Goal: Transaction & Acquisition: Book appointment/travel/reservation

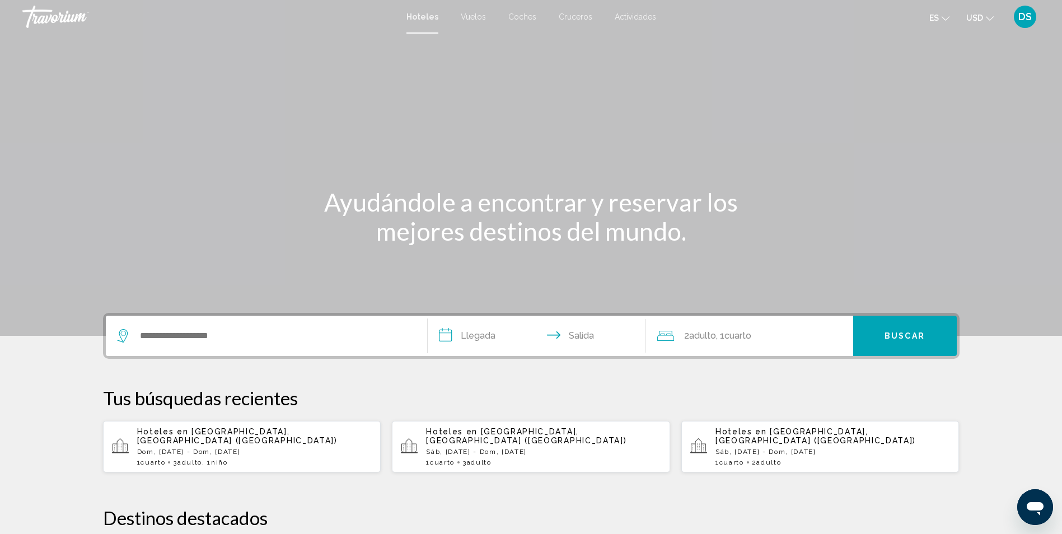
click at [477, 15] on span "Vuelos" at bounding box center [473, 16] width 25 height 9
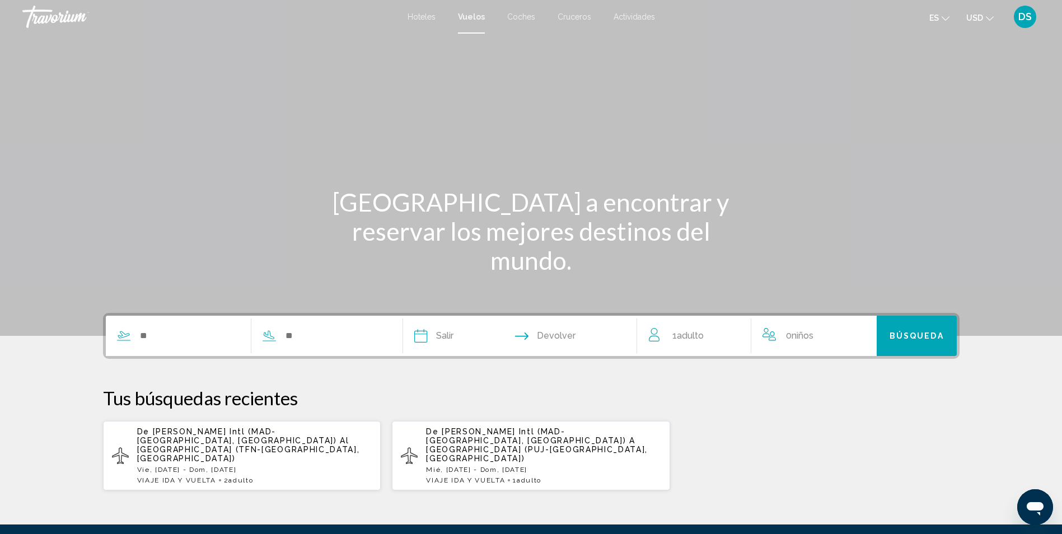
click at [529, 13] on span "Coches" at bounding box center [521, 16] width 28 height 9
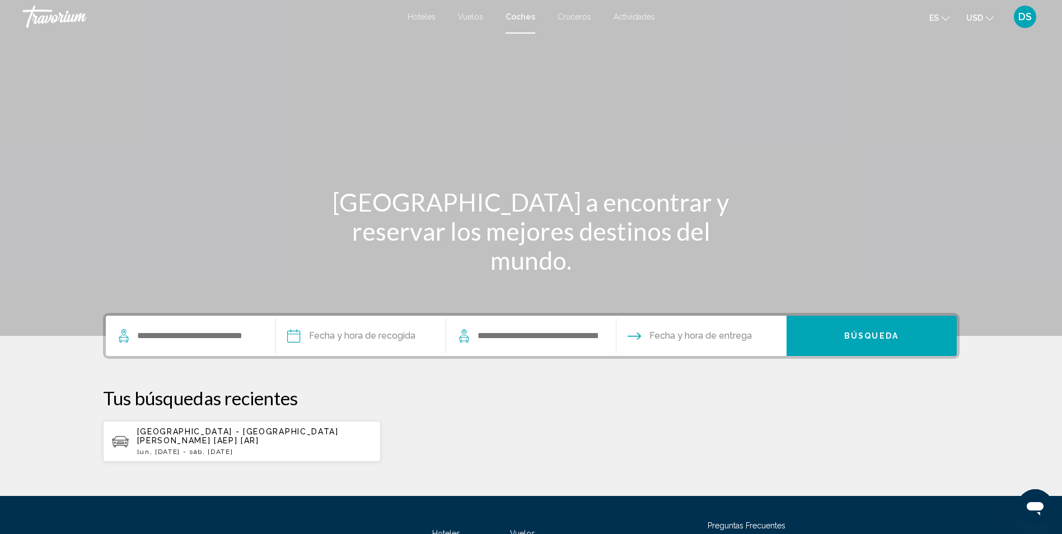
click at [575, 15] on span "Cruceros" at bounding box center [575, 16] width 34 height 9
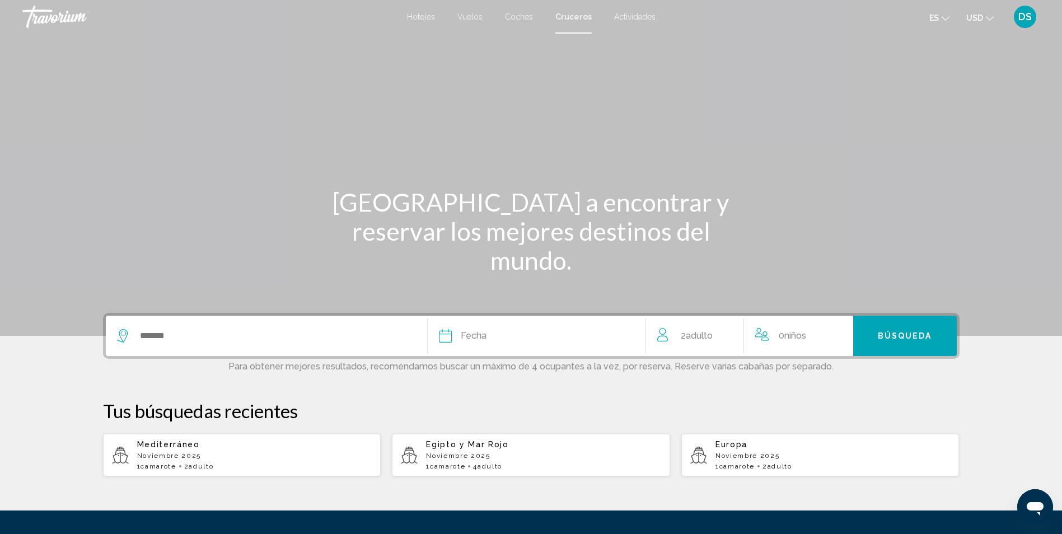
click at [631, 18] on span "Actividades" at bounding box center [634, 16] width 41 height 9
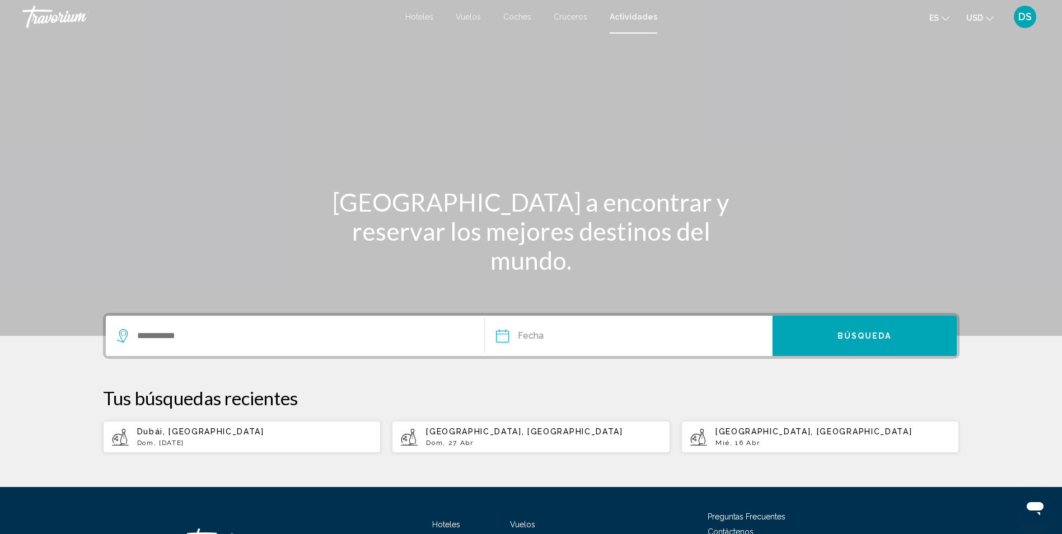
click at [425, 17] on span "Hoteles" at bounding box center [419, 16] width 28 height 9
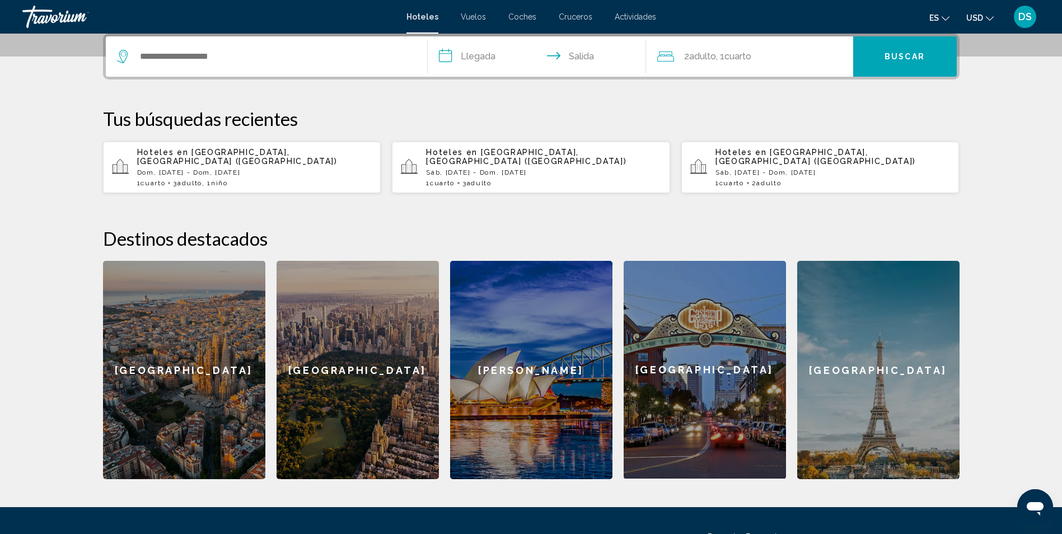
scroll to position [280, 0]
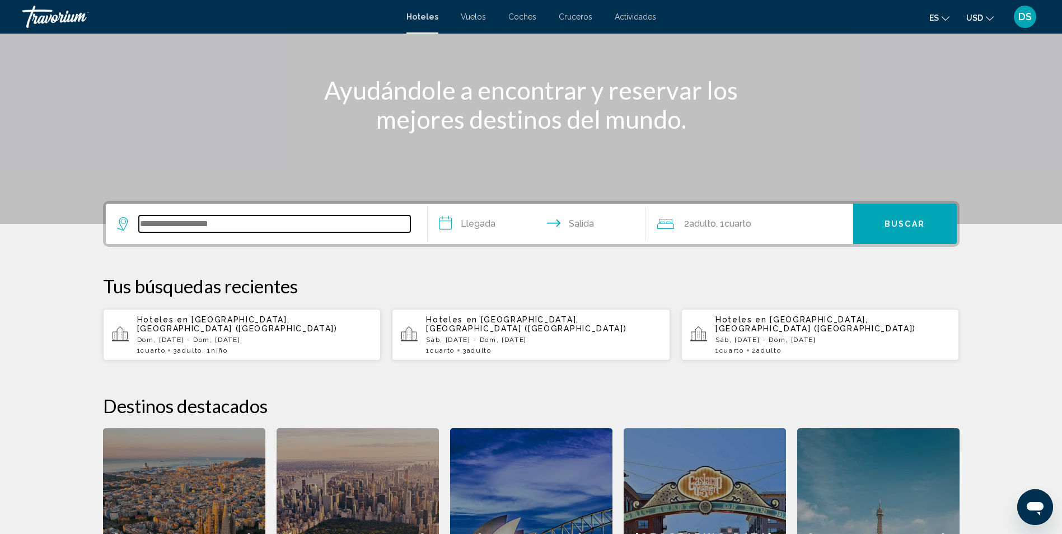
click at [270, 223] on input "Widget de búsqueda" at bounding box center [275, 224] width 272 height 17
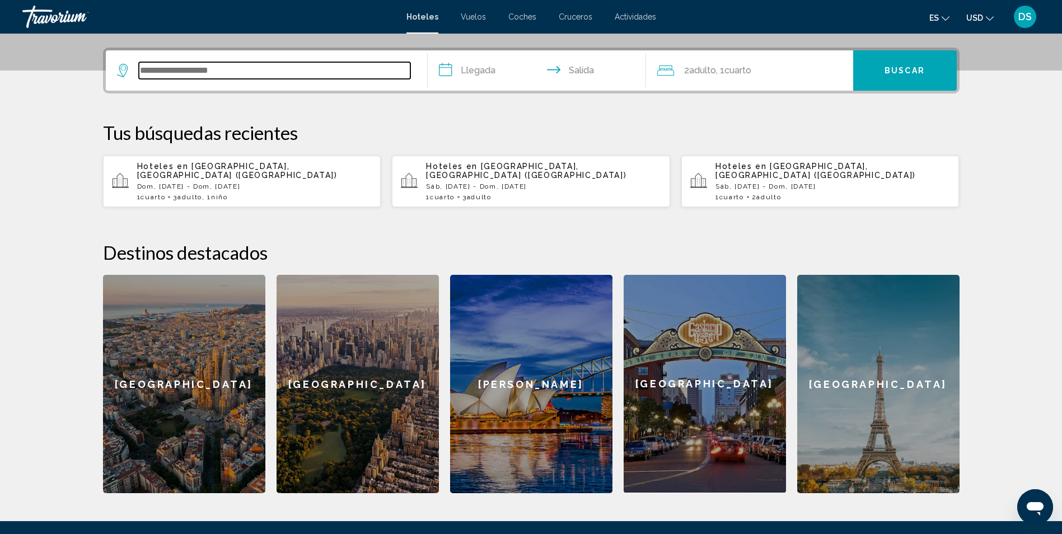
scroll to position [277, 0]
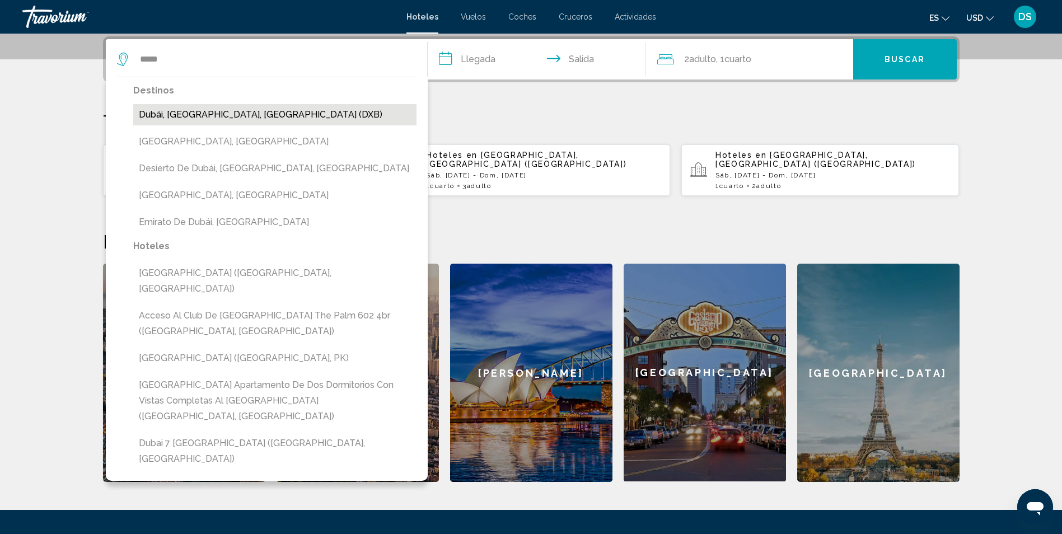
click at [293, 116] on button "Dubái, [GEOGRAPHIC_DATA], [GEOGRAPHIC_DATA] (DXB)" at bounding box center [274, 114] width 283 height 21
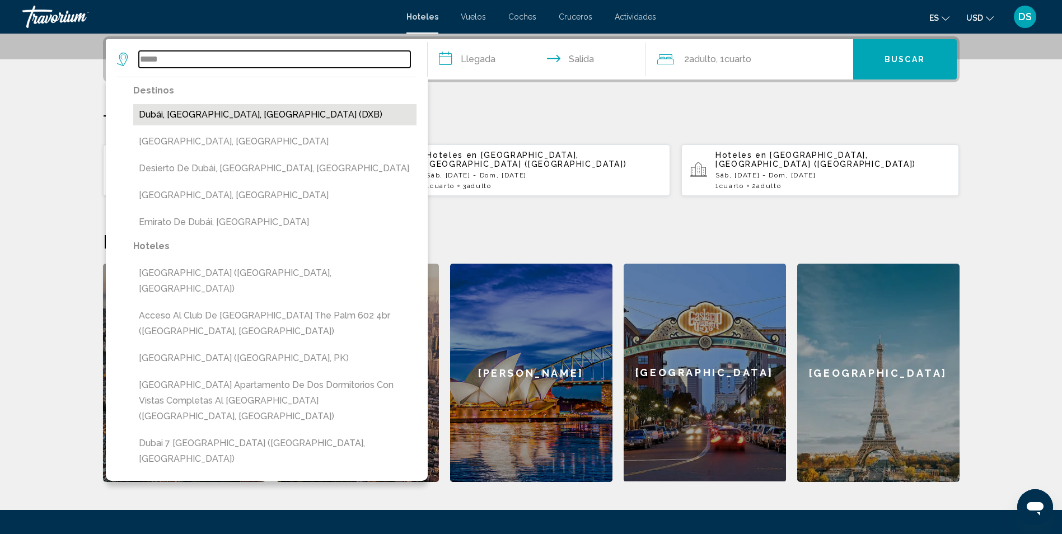
type input "**********"
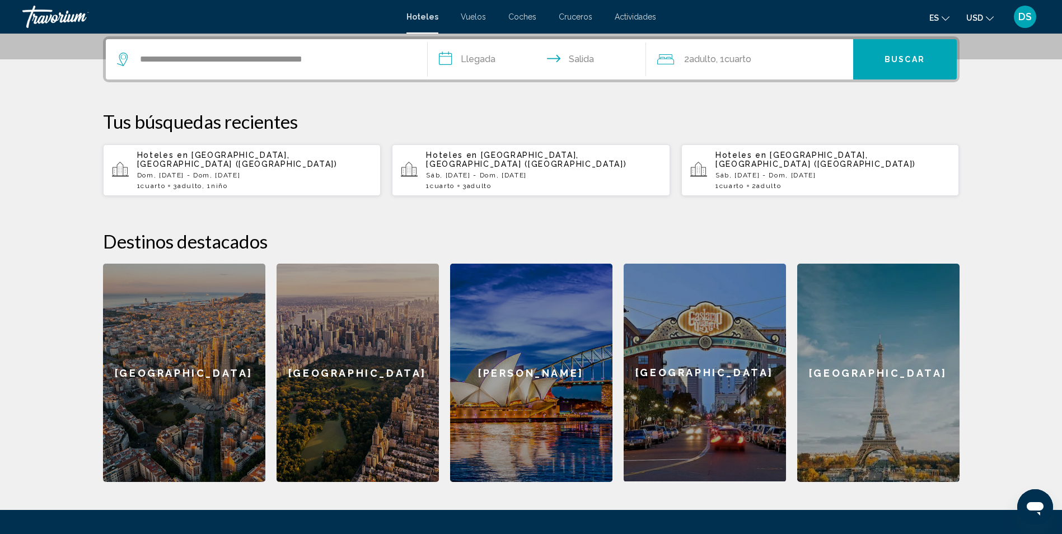
click at [471, 62] on input "**********" at bounding box center [539, 61] width 223 height 44
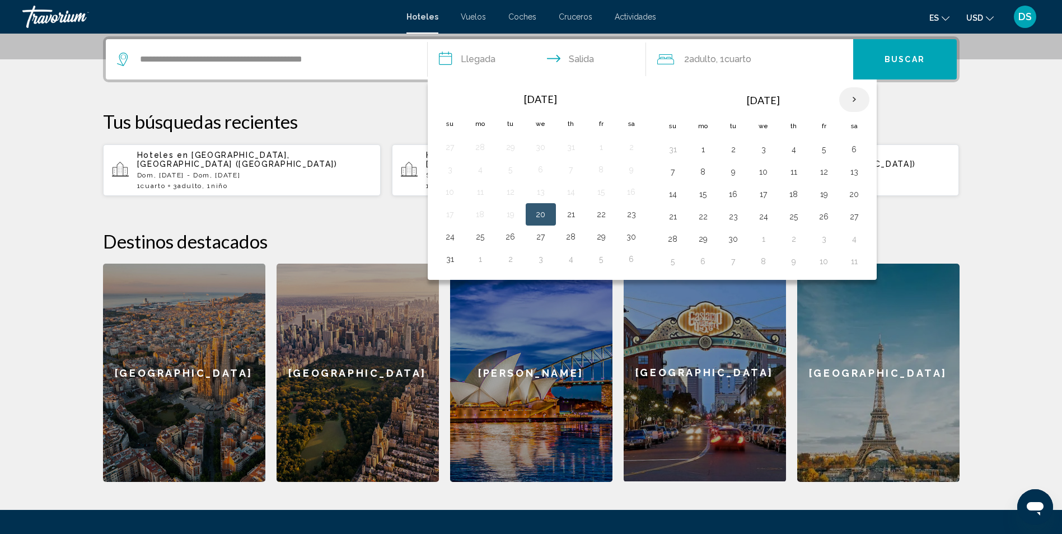
click at [856, 99] on th "Next month" at bounding box center [854, 99] width 30 height 25
click at [671, 195] on button "9" at bounding box center [673, 194] width 18 height 16
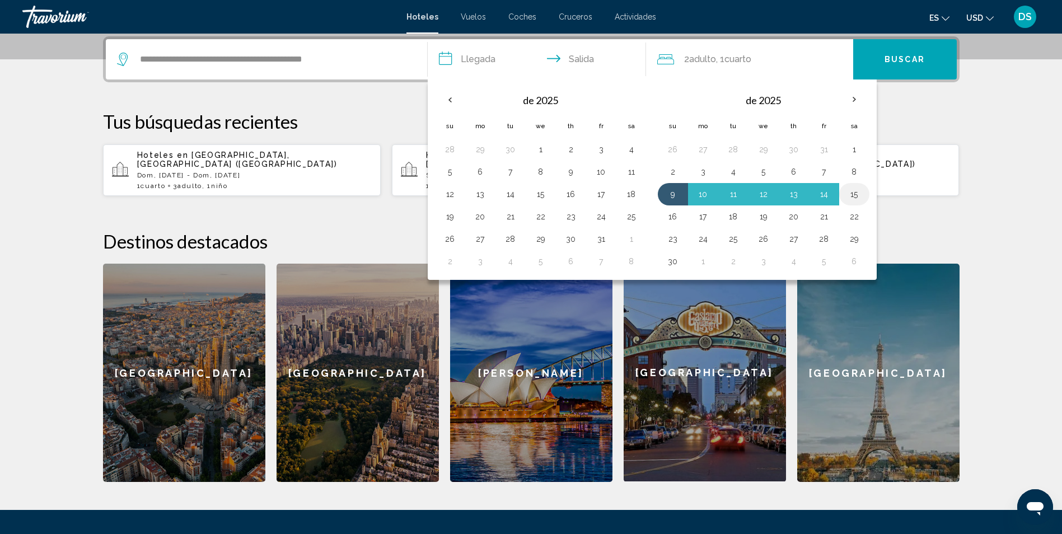
click at [855, 194] on button "15" at bounding box center [855, 194] width 18 height 16
type input "**********"
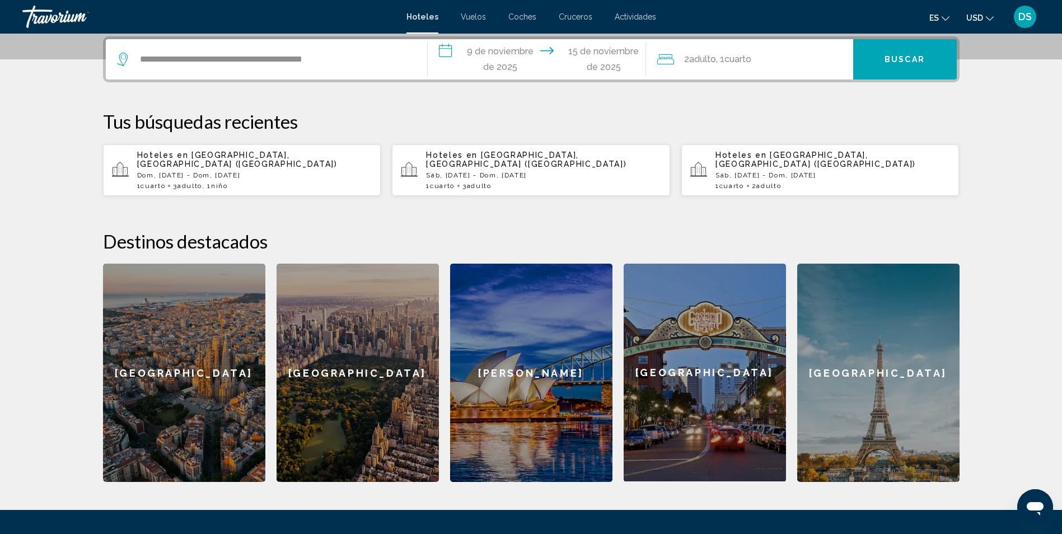
click at [831, 50] on div "2 Adulto Adulto , 1 Cuarto habitaciones" at bounding box center [755, 59] width 196 height 40
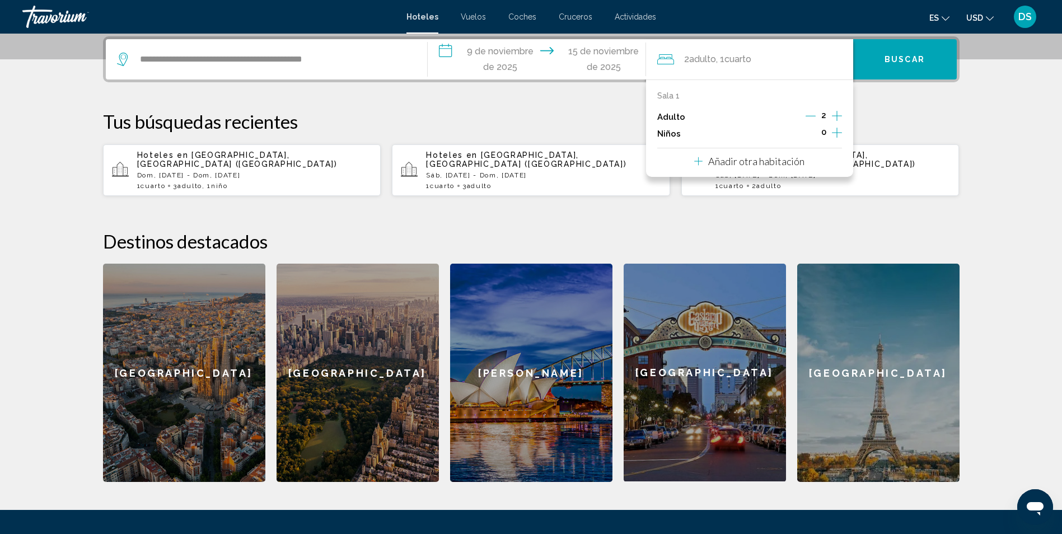
click at [835, 115] on icon "Incrementar adultos" at bounding box center [837, 115] width 10 height 13
click at [887, 70] on button "Buscar" at bounding box center [905, 59] width 104 height 40
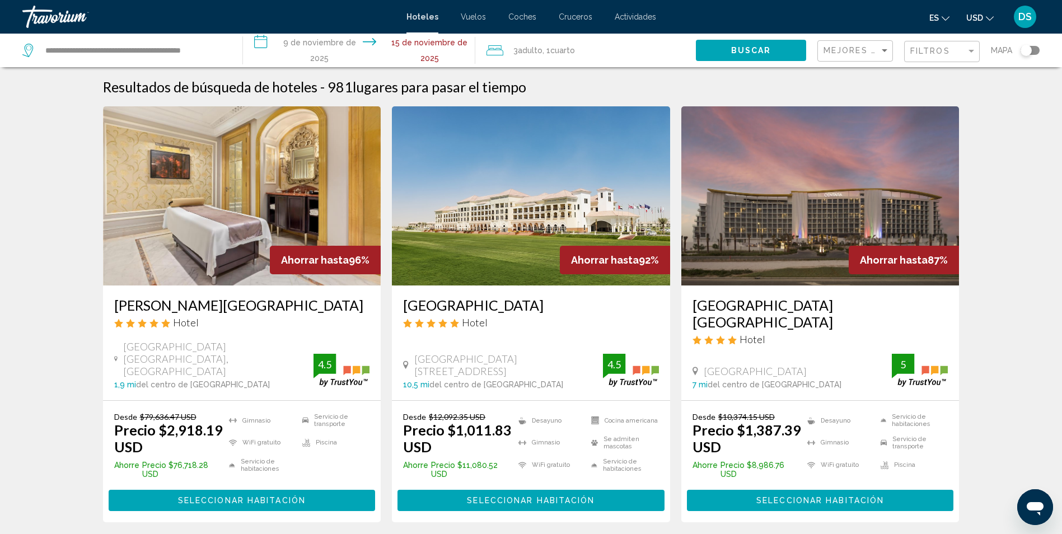
click at [849, 204] on img "Contenido principal" at bounding box center [820, 195] width 278 height 179
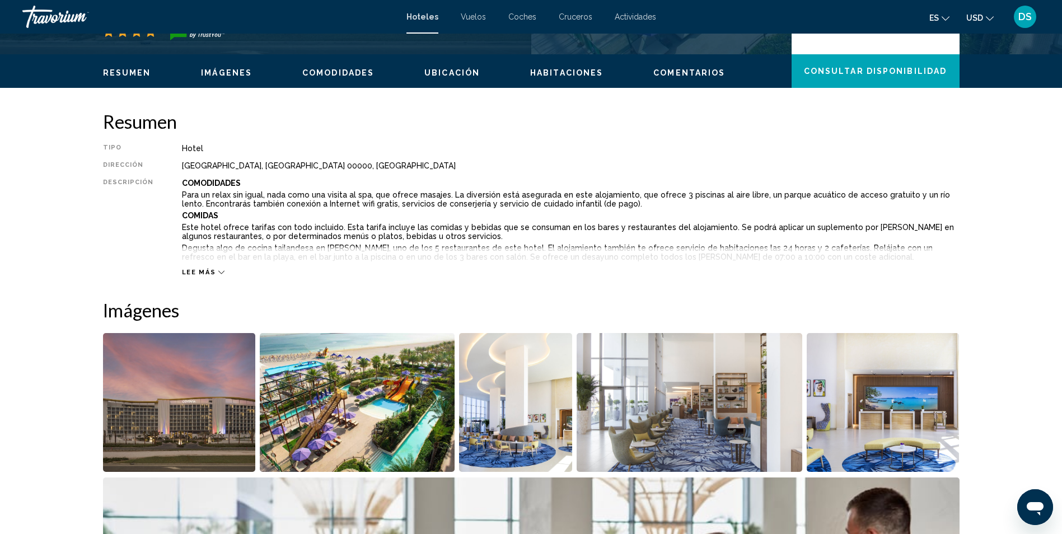
scroll to position [504, 0]
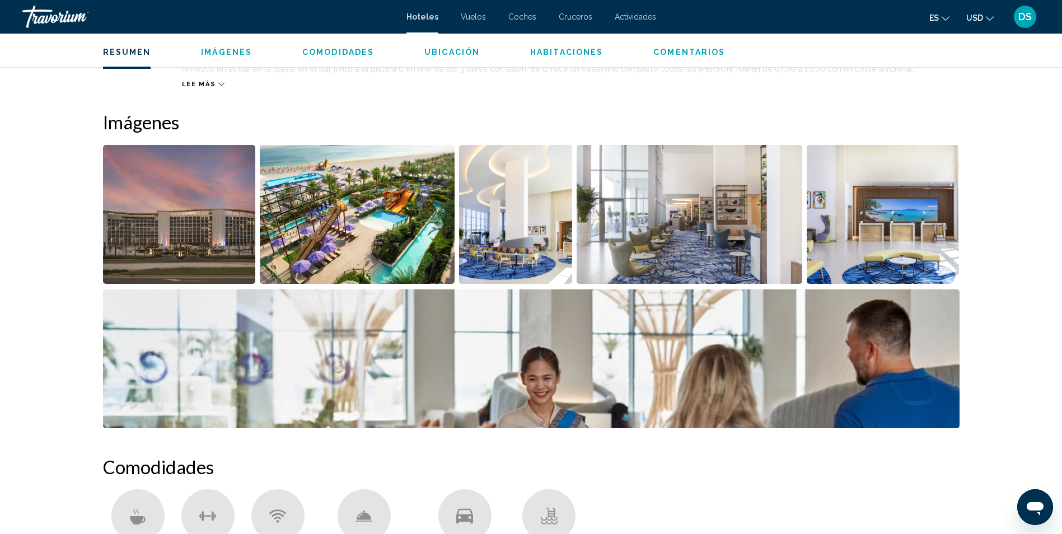
click at [367, 212] on img "Abrir control deslizante de imagen a pantalla completa" at bounding box center [357, 214] width 195 height 139
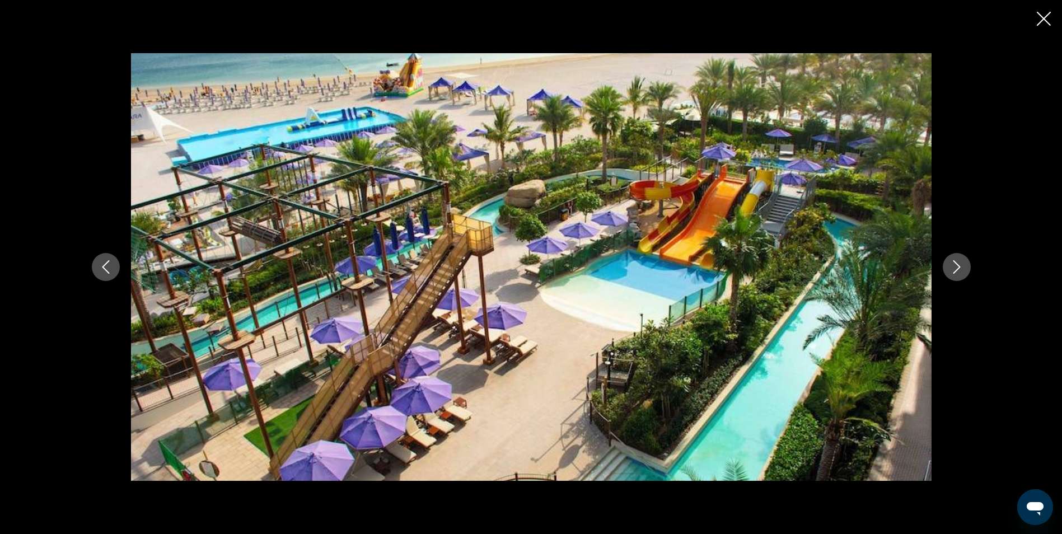
click at [956, 268] on icon "Siguiente imagen" at bounding box center [956, 266] width 13 height 13
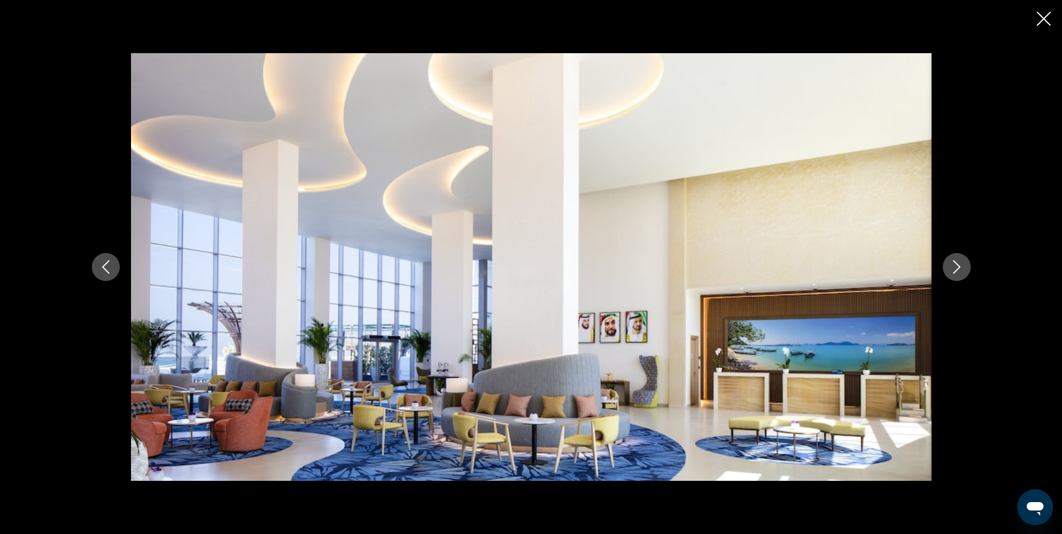
click at [956, 268] on icon "Siguiente imagen" at bounding box center [956, 266] width 13 height 13
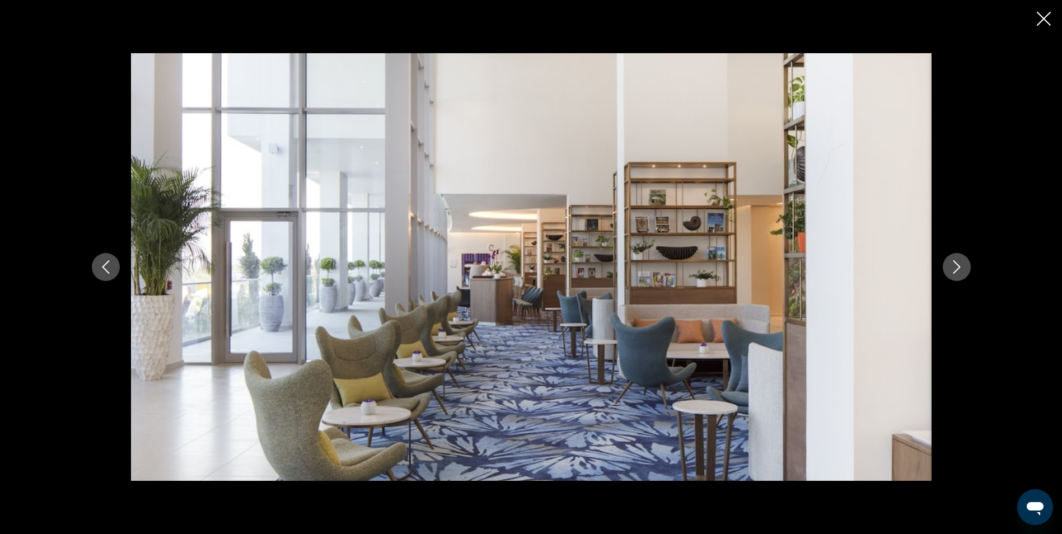
click at [956, 268] on icon "Siguiente imagen" at bounding box center [956, 266] width 13 height 13
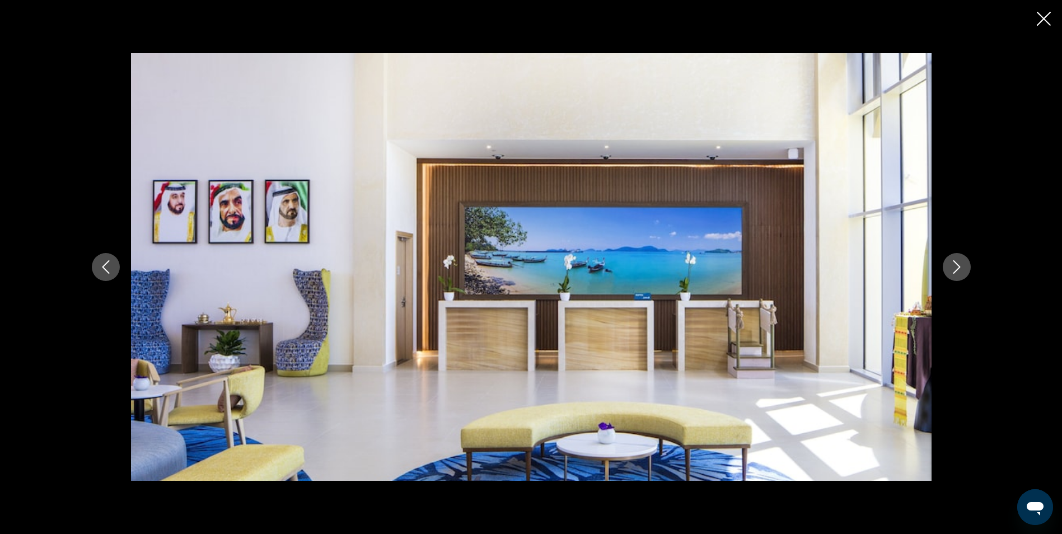
click at [956, 268] on icon "Siguiente imagen" at bounding box center [956, 266] width 13 height 13
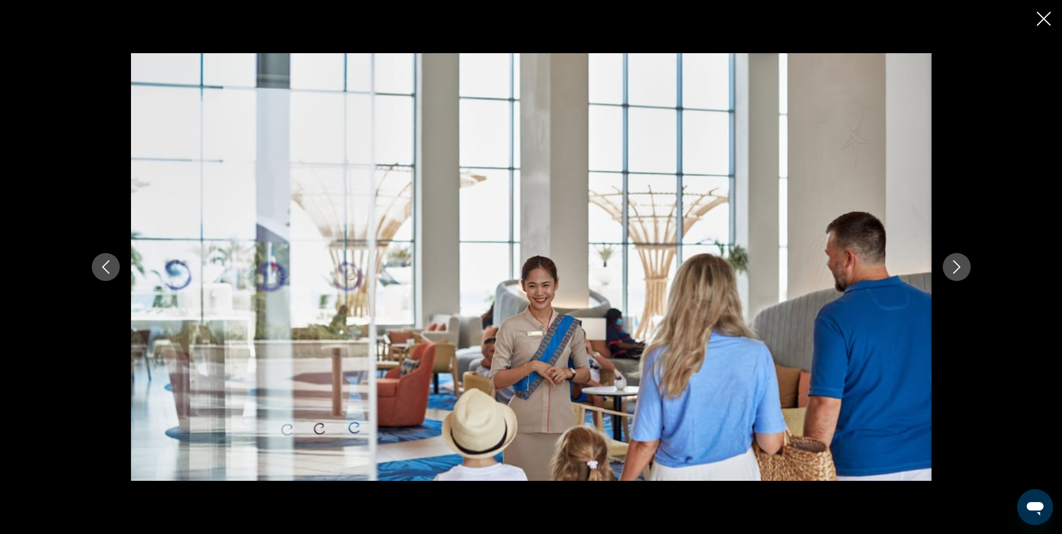
click at [956, 268] on icon "Siguiente imagen" at bounding box center [956, 266] width 13 height 13
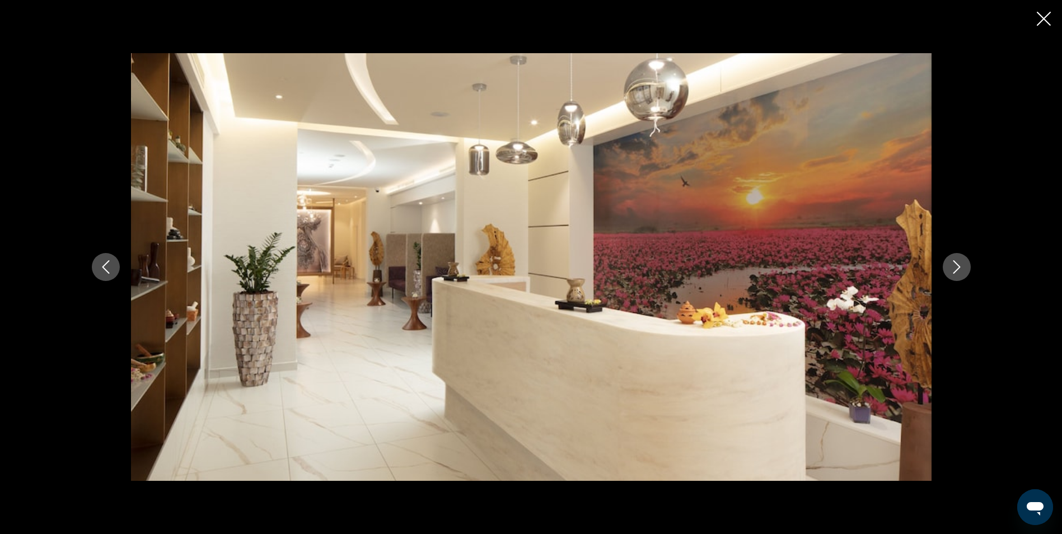
click at [956, 268] on icon "Siguiente imagen" at bounding box center [956, 266] width 13 height 13
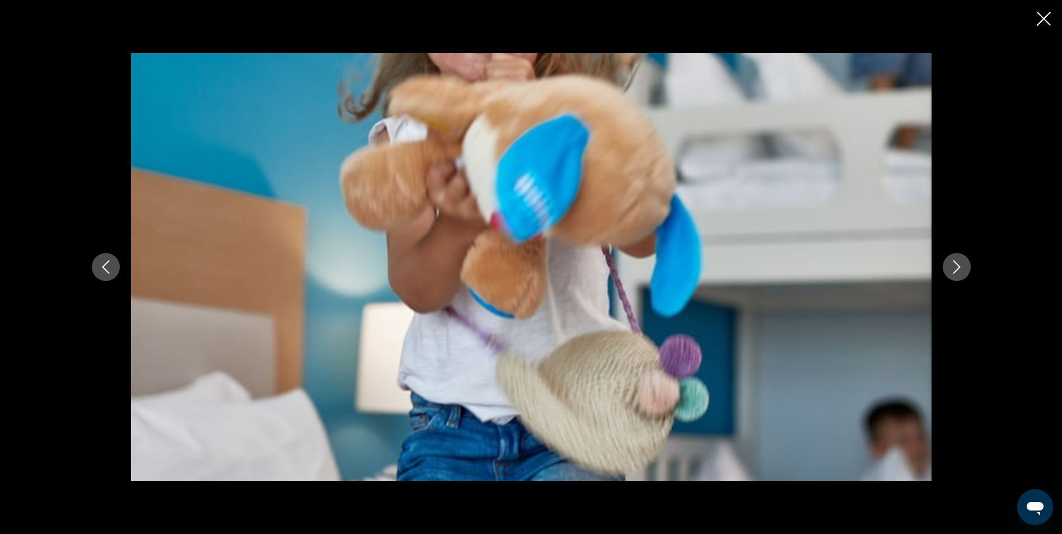
click at [956, 268] on icon "Siguiente imagen" at bounding box center [956, 266] width 13 height 13
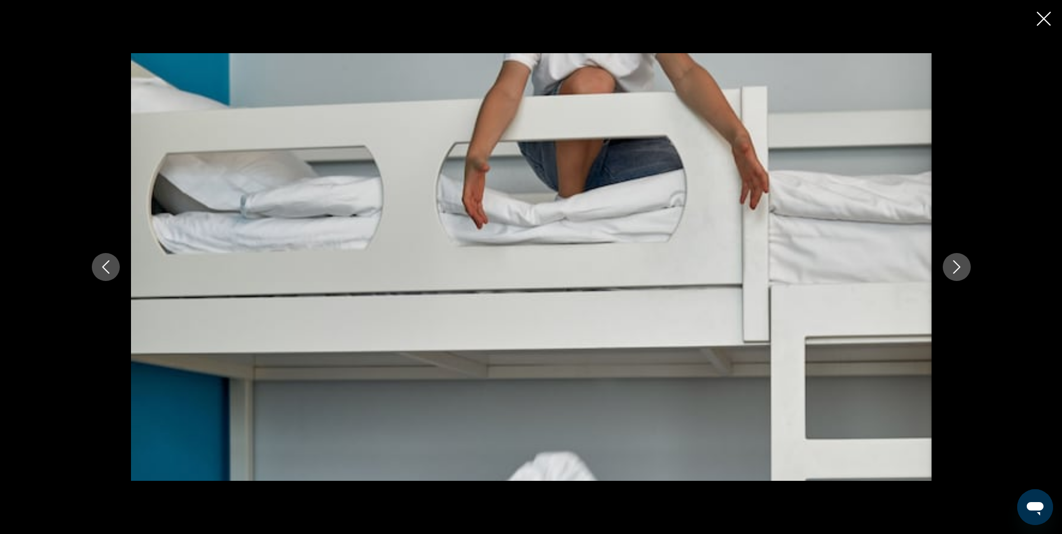
click at [956, 268] on icon "Siguiente imagen" at bounding box center [956, 266] width 13 height 13
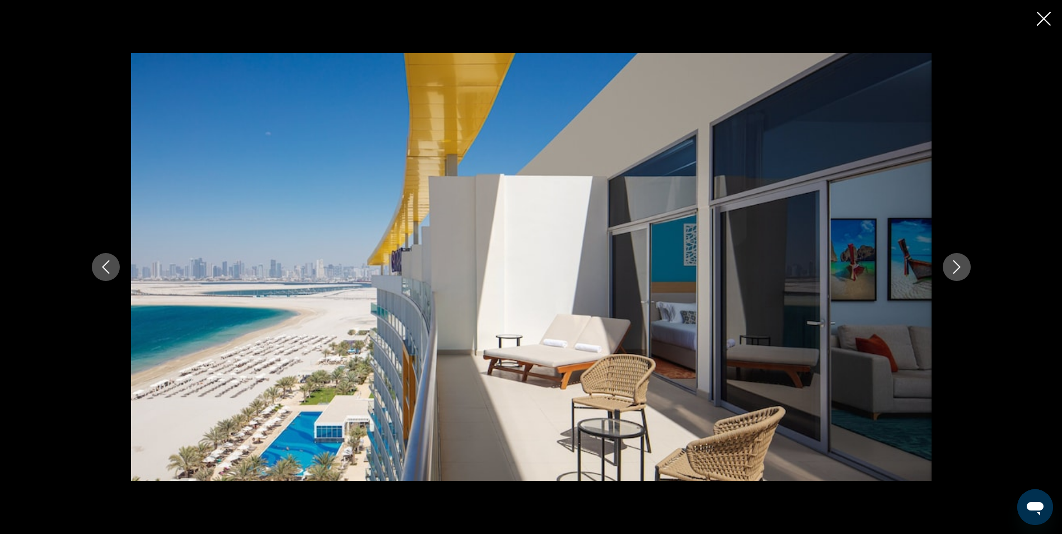
click at [956, 268] on icon "Siguiente imagen" at bounding box center [956, 266] width 13 height 13
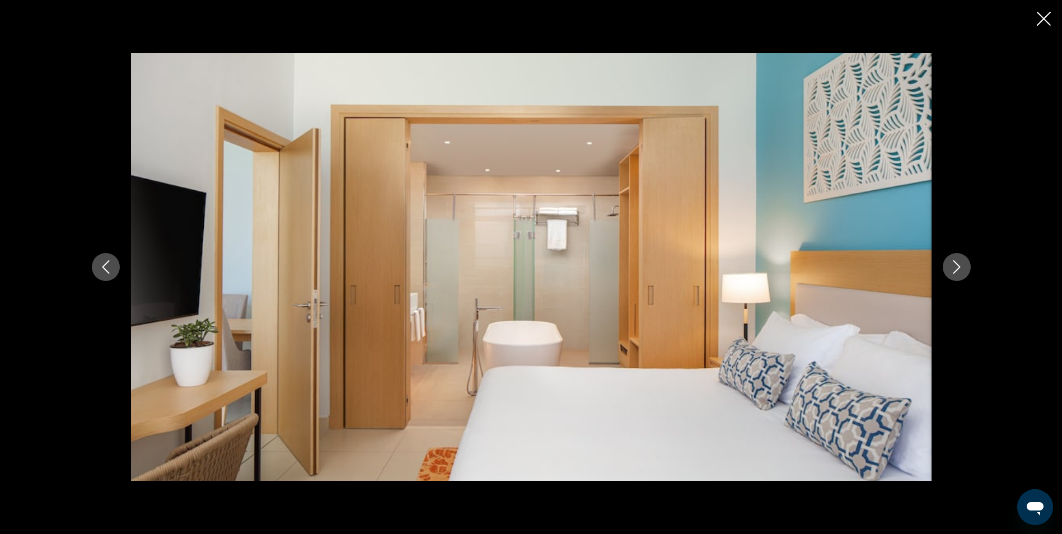
click at [105, 274] on button "Imagen anterior" at bounding box center [106, 267] width 28 height 28
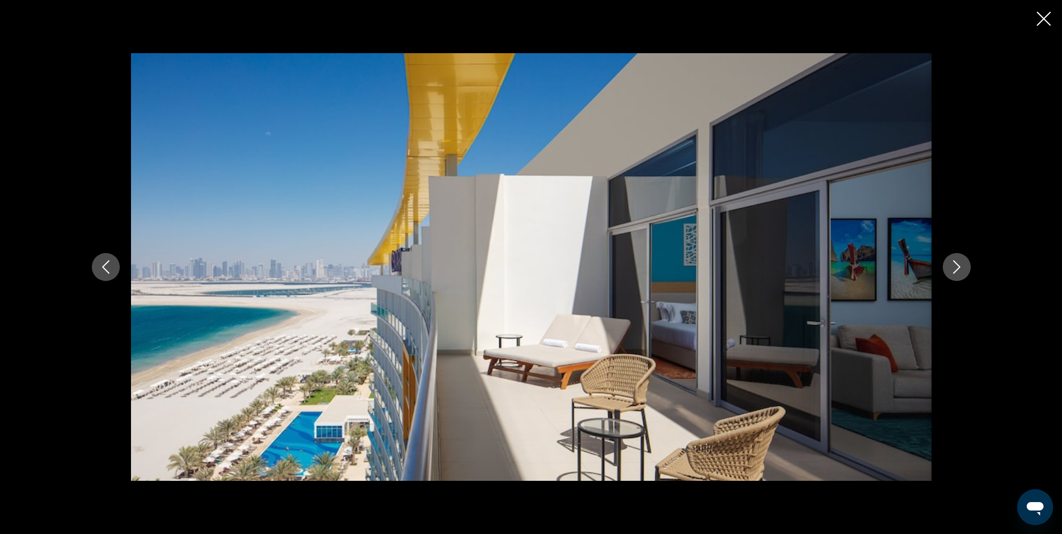
click at [960, 274] on button "Siguiente imagen" at bounding box center [957, 267] width 28 height 28
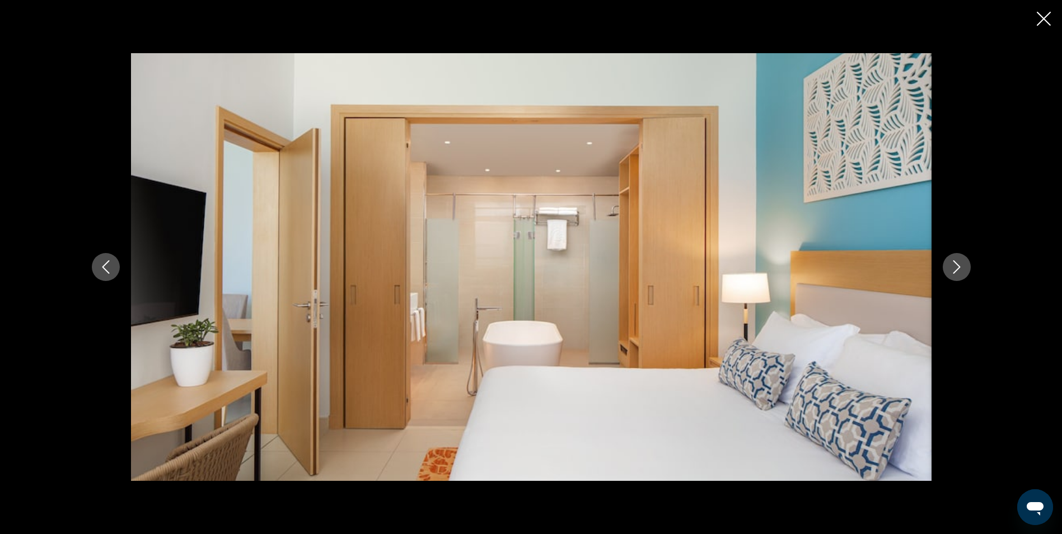
click at [960, 274] on button "Siguiente imagen" at bounding box center [957, 267] width 28 height 28
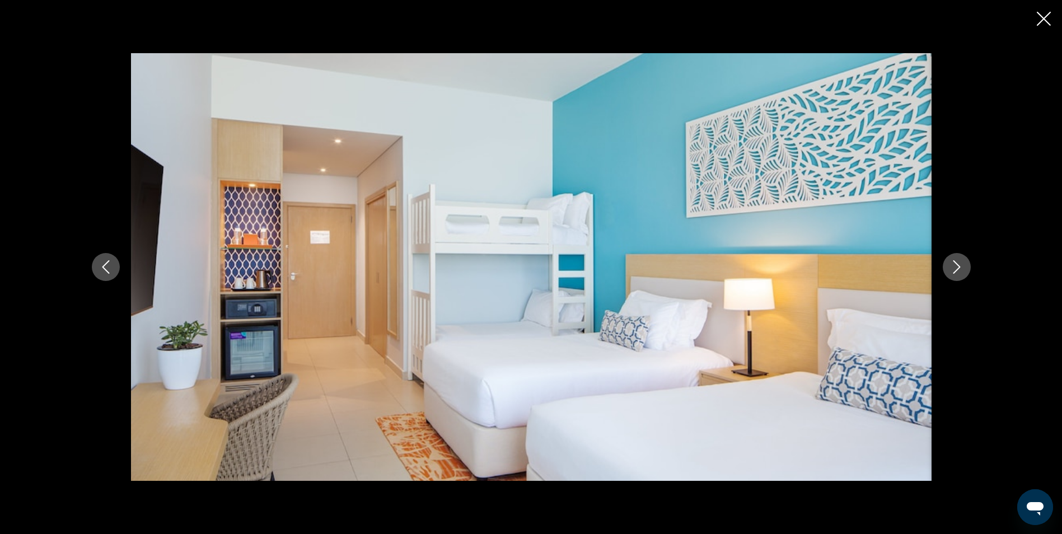
click at [960, 274] on button "Siguiente imagen" at bounding box center [957, 267] width 28 height 28
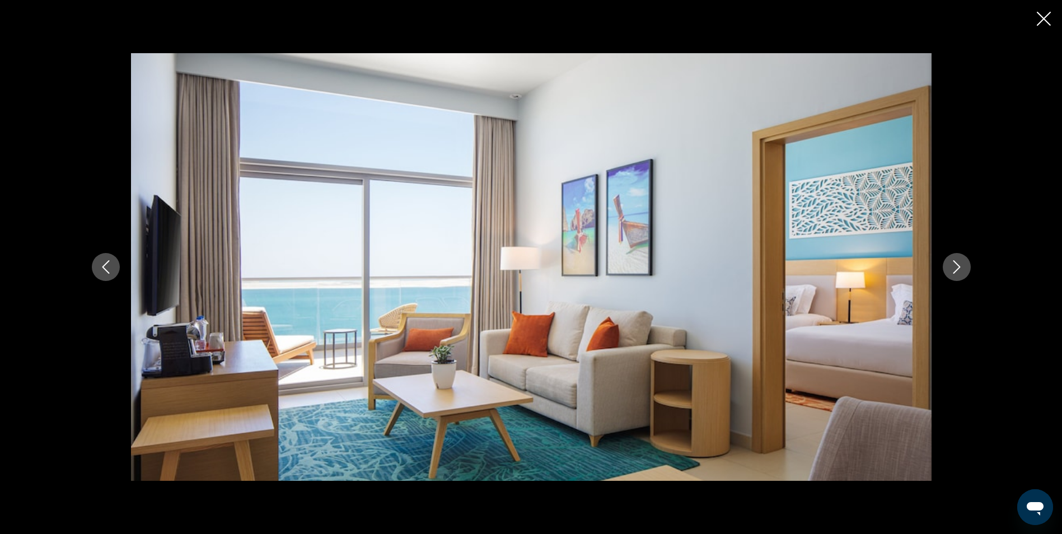
click at [960, 274] on button "Siguiente imagen" at bounding box center [957, 267] width 28 height 28
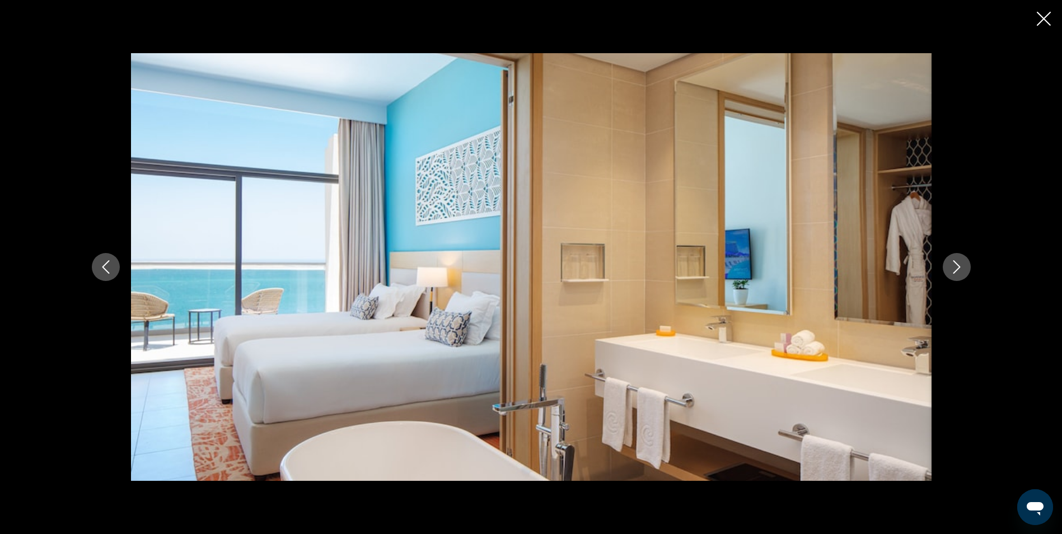
click at [960, 274] on button "Siguiente imagen" at bounding box center [957, 267] width 28 height 28
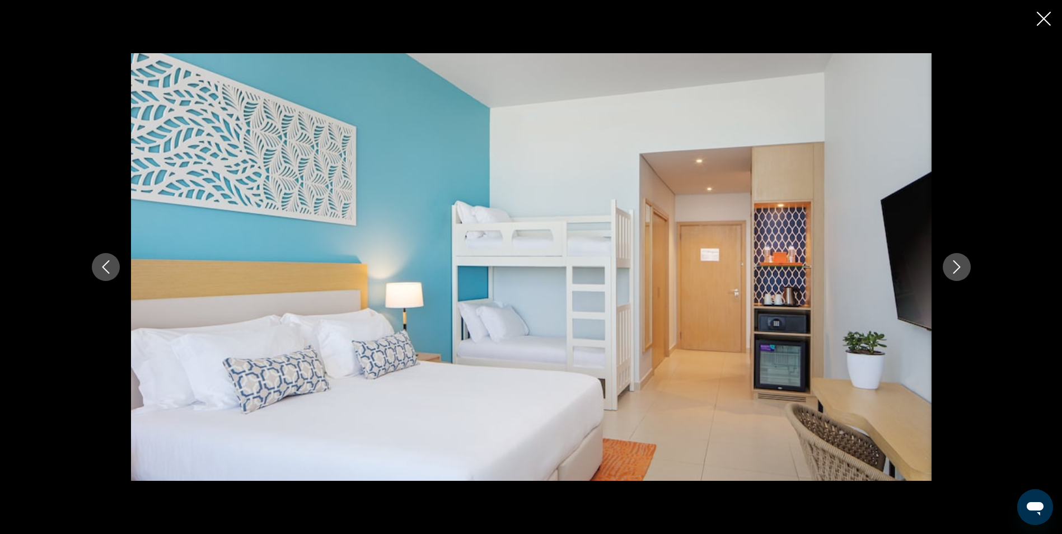
click at [959, 265] on icon "Siguiente imagen" at bounding box center [956, 266] width 13 height 13
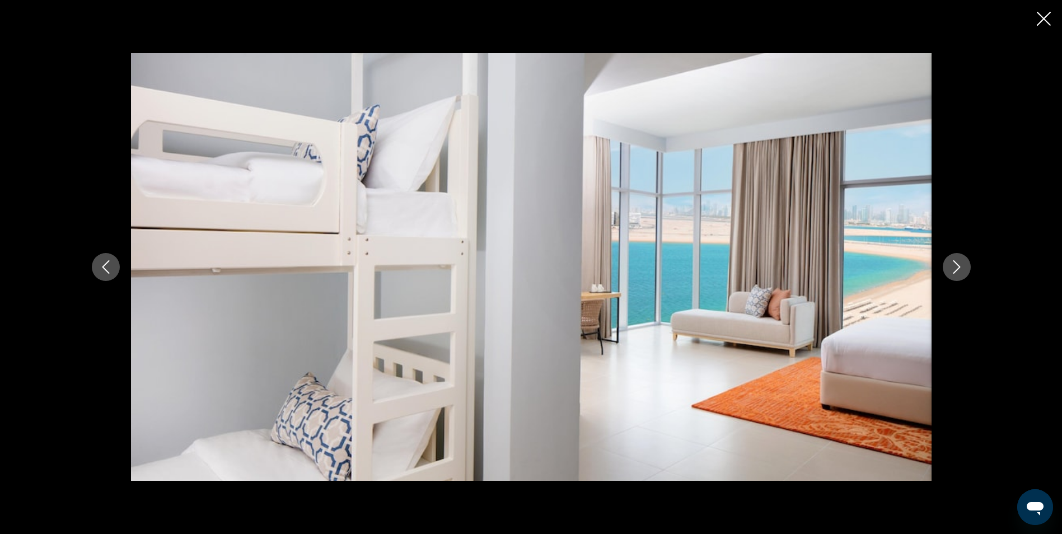
click at [959, 265] on icon "Siguiente imagen" at bounding box center [956, 266] width 13 height 13
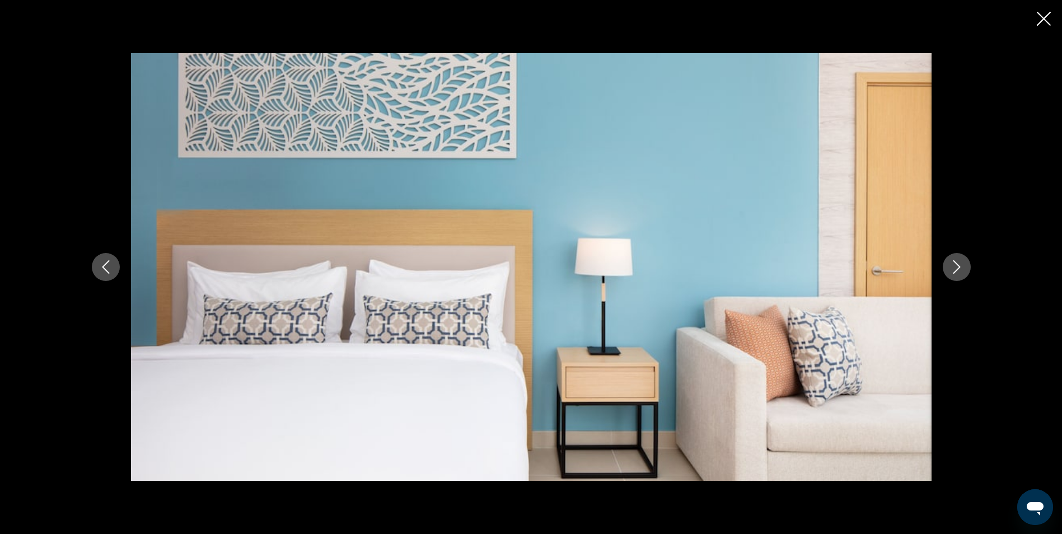
click at [96, 259] on button "Imagen anterior" at bounding box center [106, 267] width 28 height 28
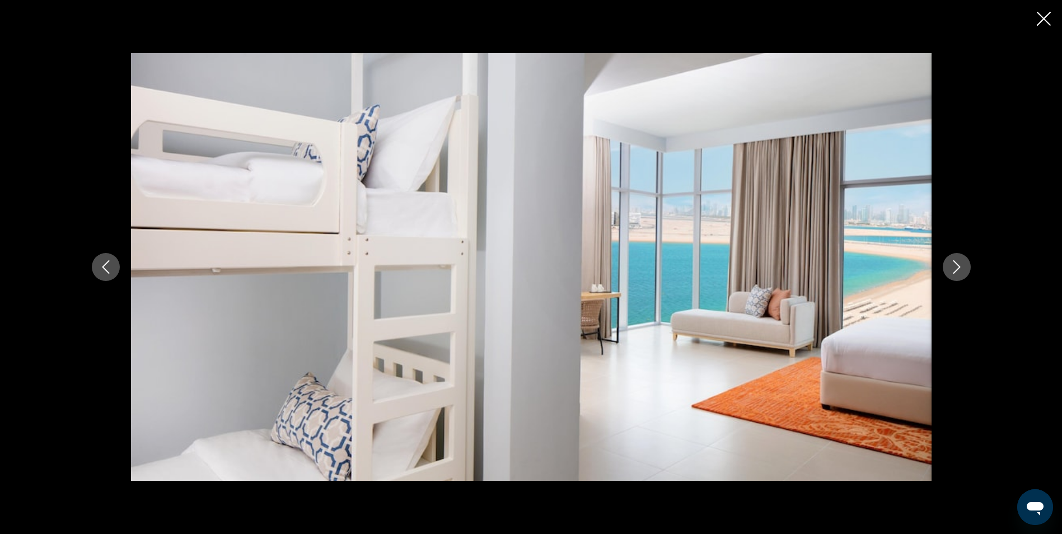
click at [961, 269] on icon "Siguiente imagen" at bounding box center [956, 266] width 13 height 13
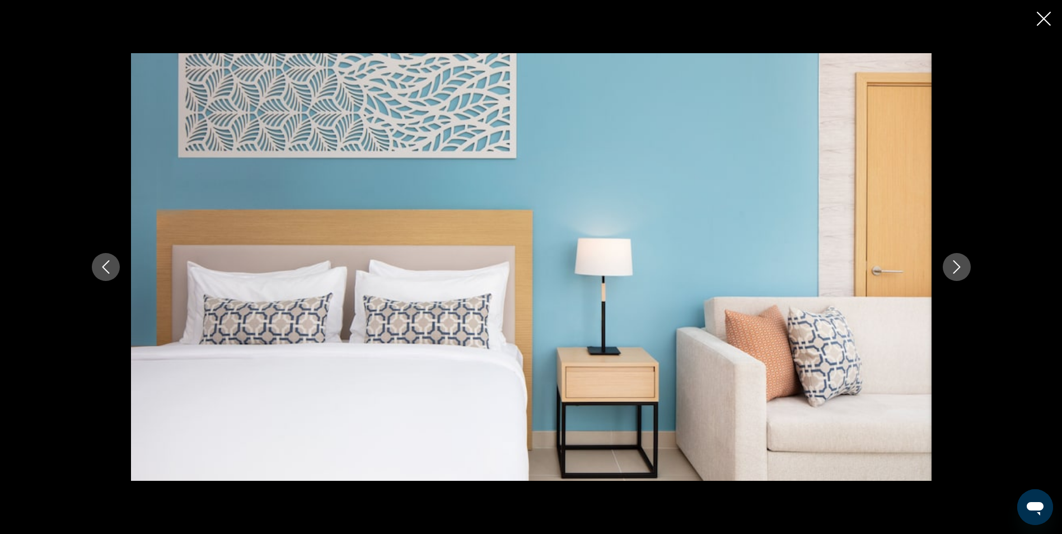
click at [961, 269] on icon "Siguiente imagen" at bounding box center [956, 266] width 13 height 13
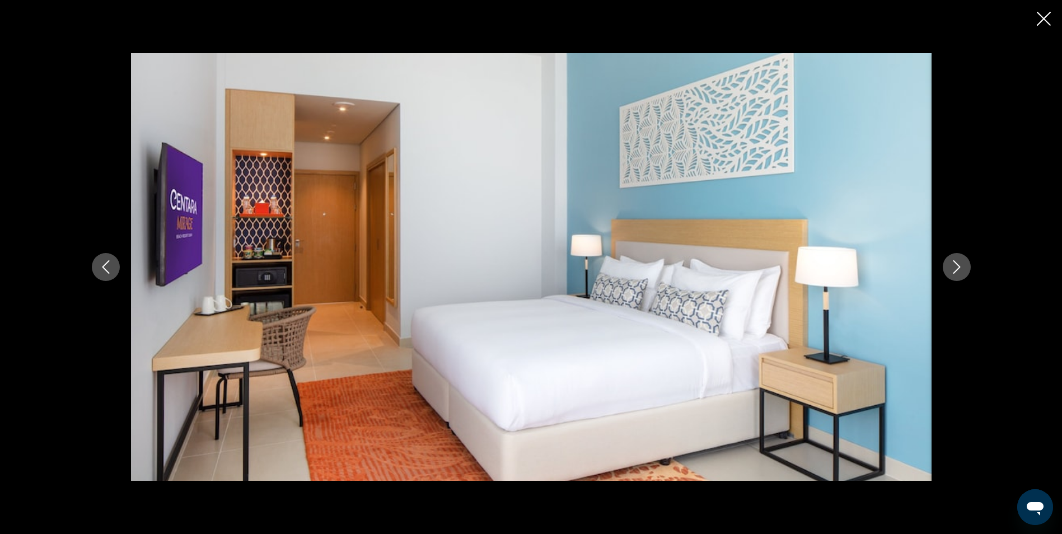
click at [961, 269] on icon "Siguiente imagen" at bounding box center [956, 266] width 13 height 13
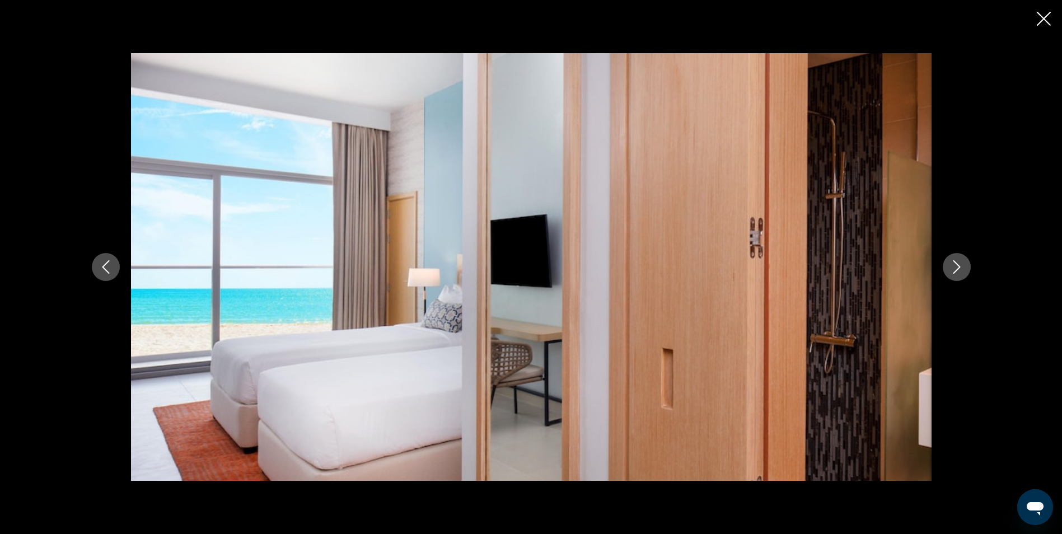
click at [961, 269] on icon "Siguiente imagen" at bounding box center [956, 266] width 13 height 13
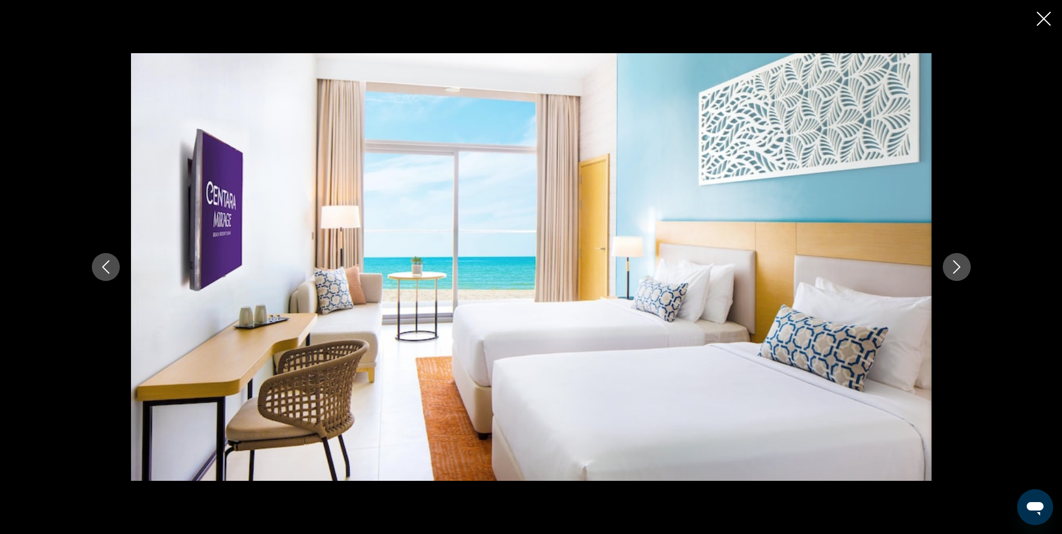
click at [961, 269] on icon "Siguiente imagen" at bounding box center [956, 266] width 13 height 13
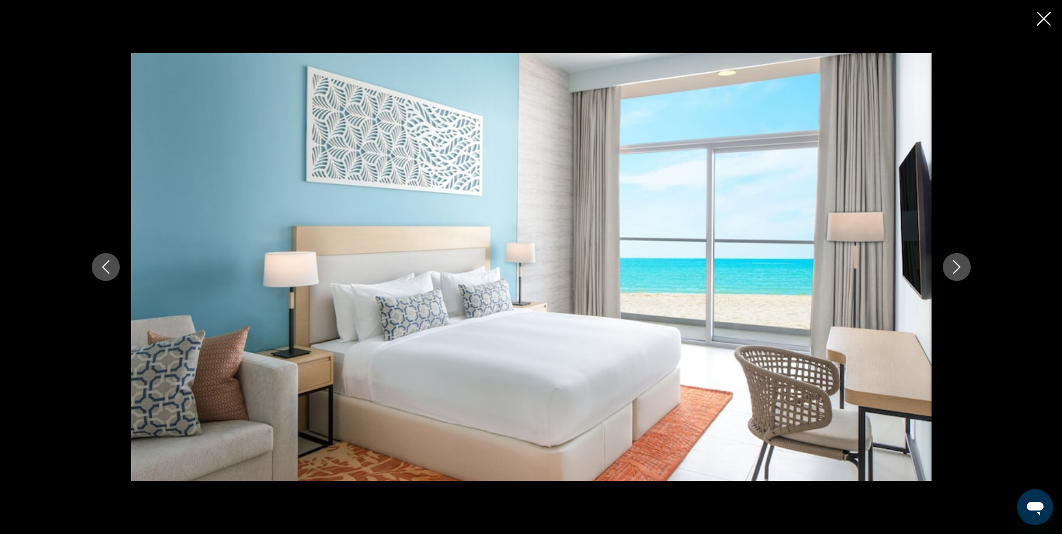
click at [961, 269] on icon "Siguiente imagen" at bounding box center [956, 266] width 13 height 13
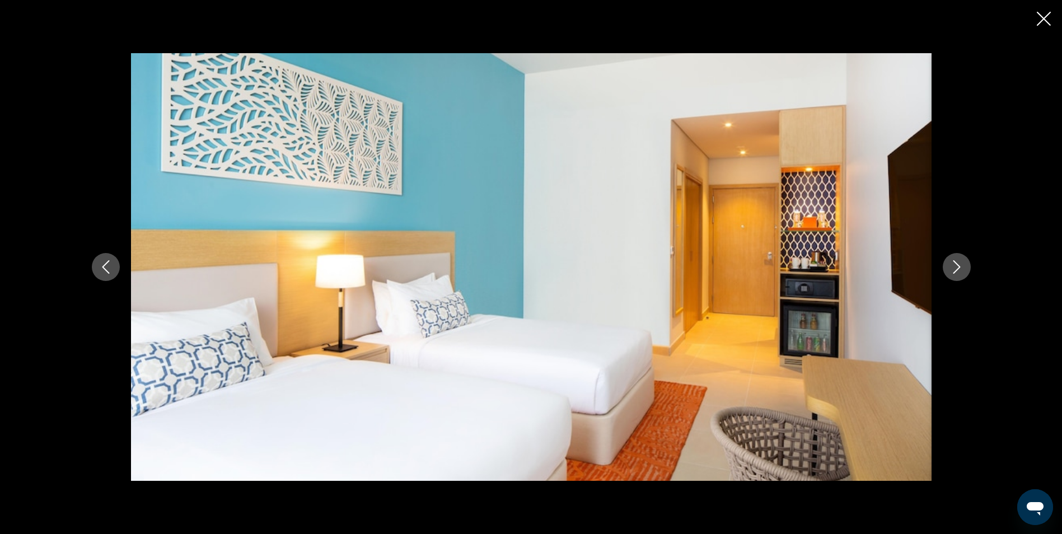
click at [961, 269] on icon "Siguiente imagen" at bounding box center [956, 266] width 13 height 13
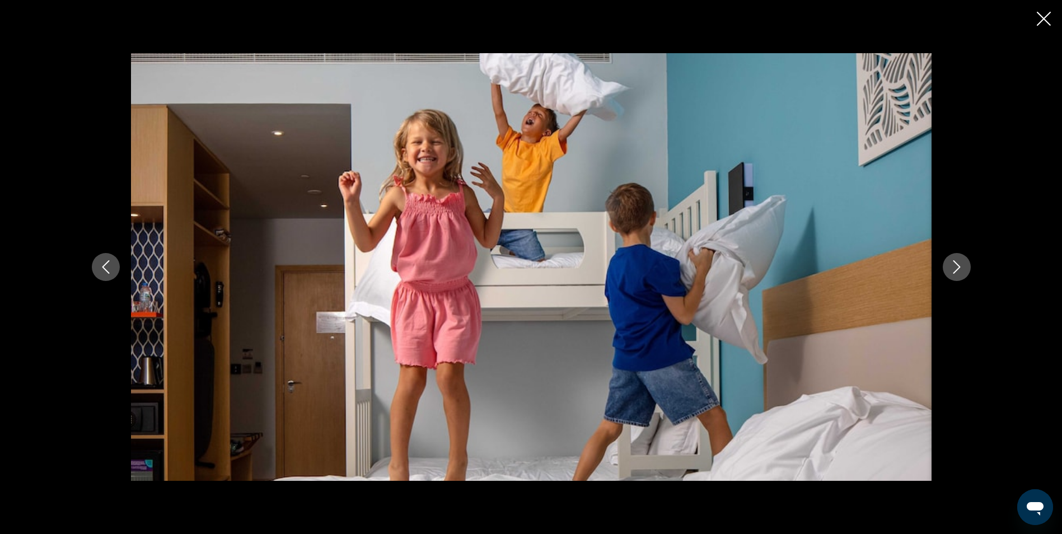
click at [1036, 22] on div "Contenido principal" at bounding box center [531, 267] width 1062 height 534
click at [1043, 18] on icon "Cerrar presentación de diapositivas" at bounding box center [1044, 19] width 14 height 14
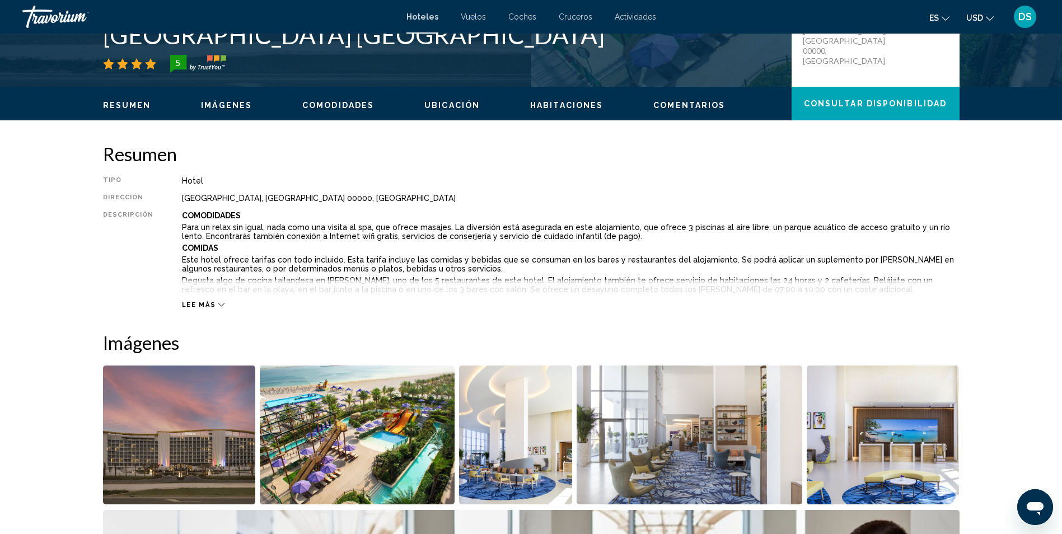
scroll to position [280, 0]
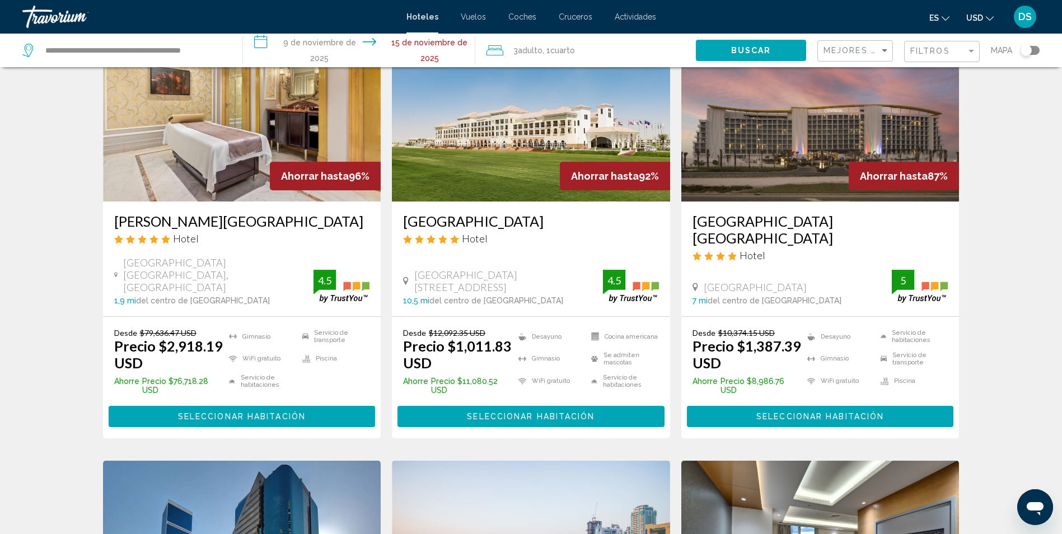
scroll to position [112, 0]
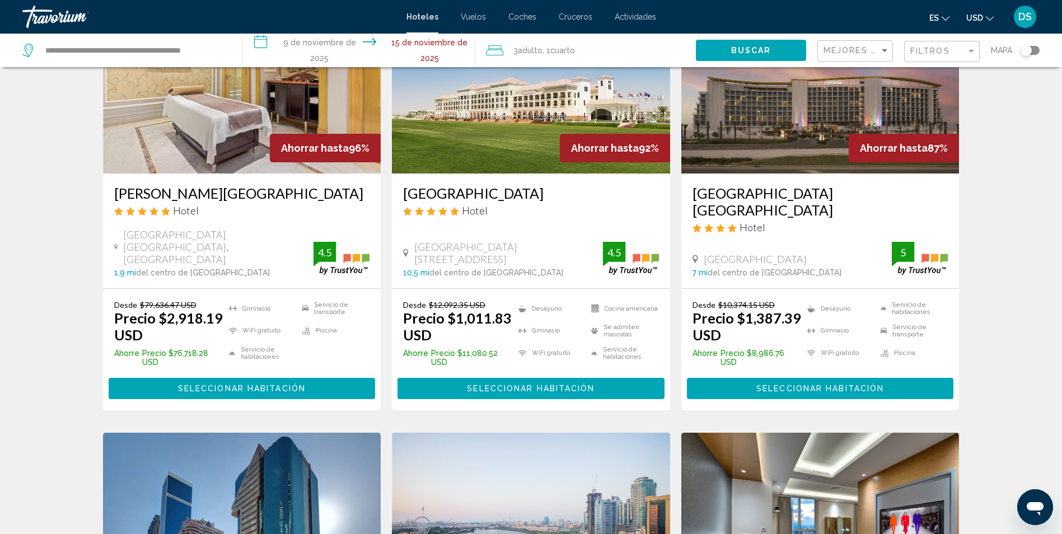
click at [213, 125] on img "Contenido principal" at bounding box center [242, 83] width 278 height 179
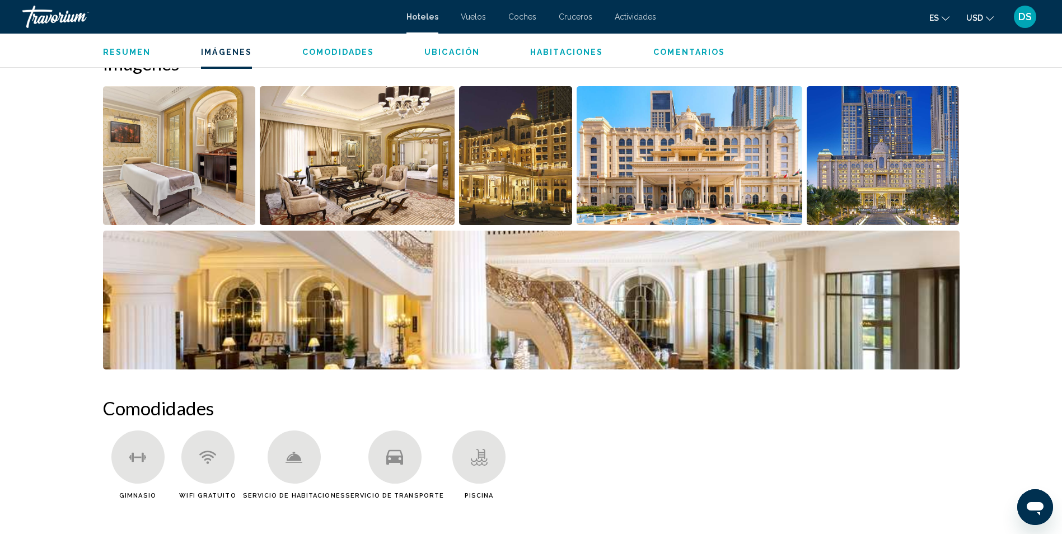
scroll to position [560, 0]
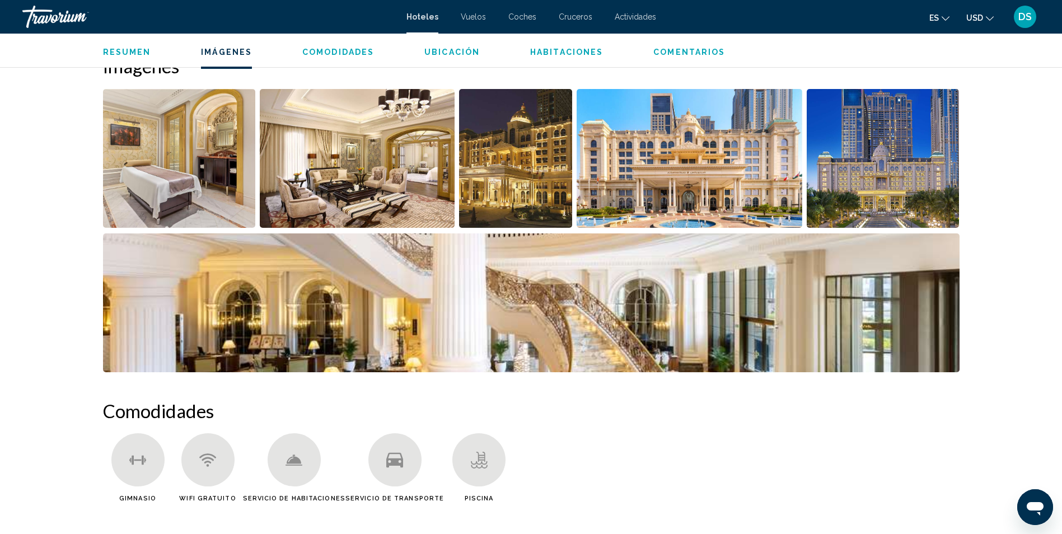
click at [338, 183] on img "Abrir control deslizante de imagen a pantalla completa" at bounding box center [357, 158] width 195 height 139
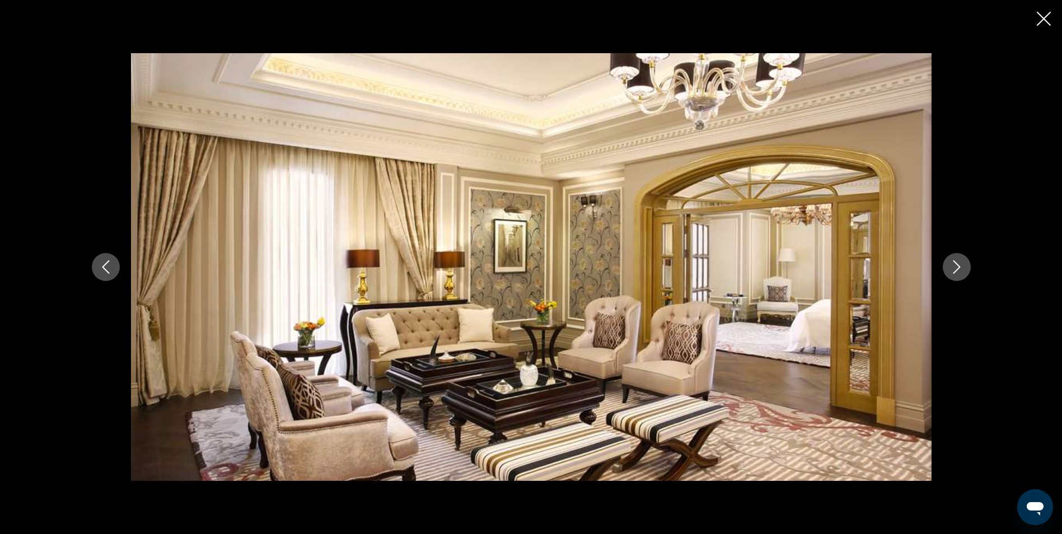
click at [961, 272] on icon "Siguiente imagen" at bounding box center [956, 266] width 13 height 13
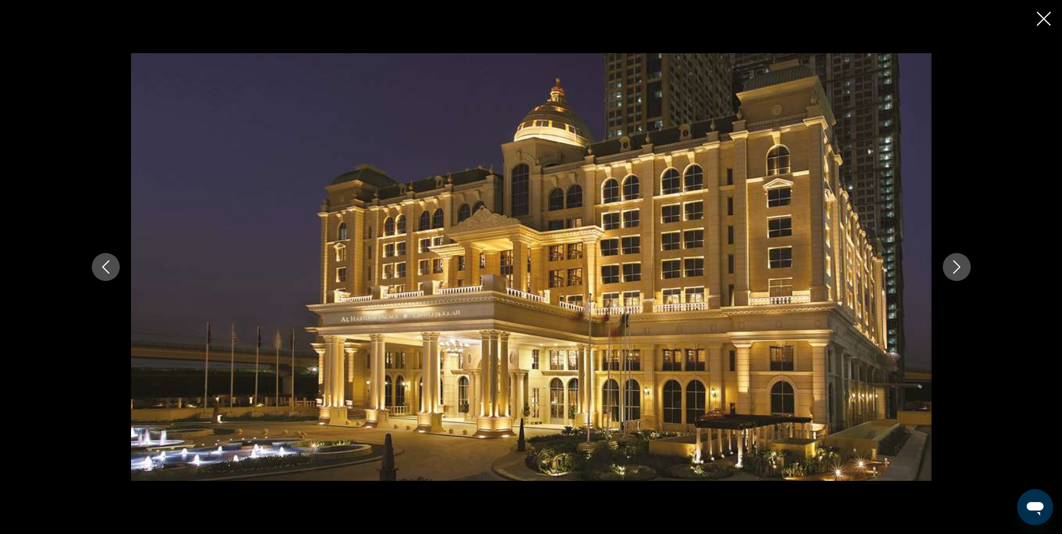
click at [961, 272] on icon "Siguiente imagen" at bounding box center [956, 266] width 13 height 13
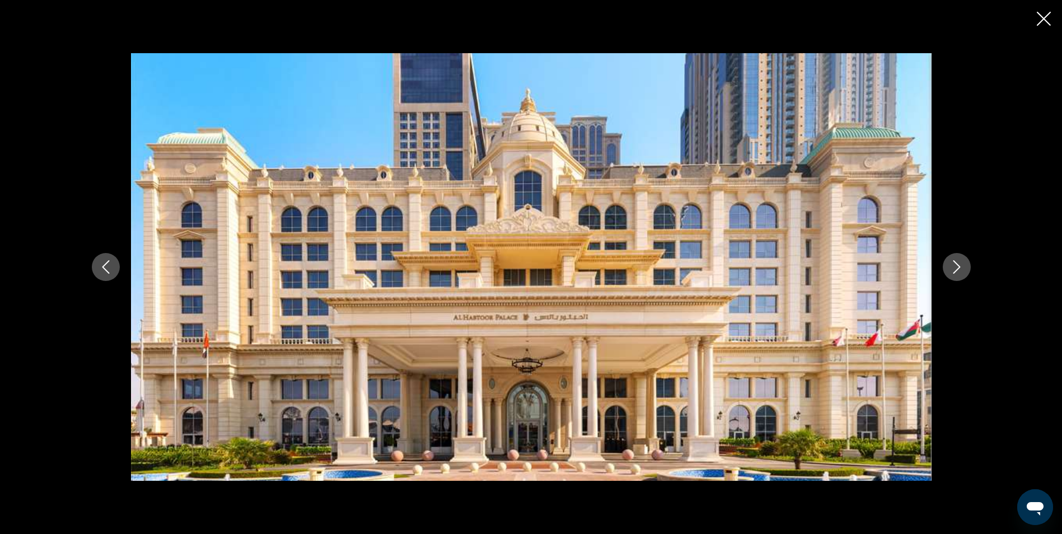
click at [961, 272] on icon "Siguiente imagen" at bounding box center [956, 266] width 13 height 13
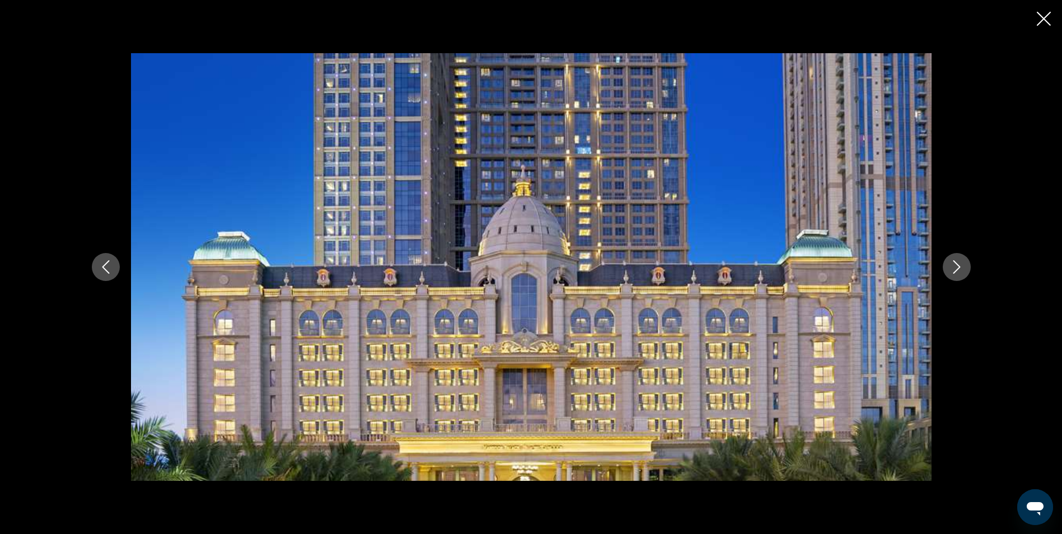
click at [959, 263] on icon "Siguiente imagen" at bounding box center [956, 266] width 13 height 13
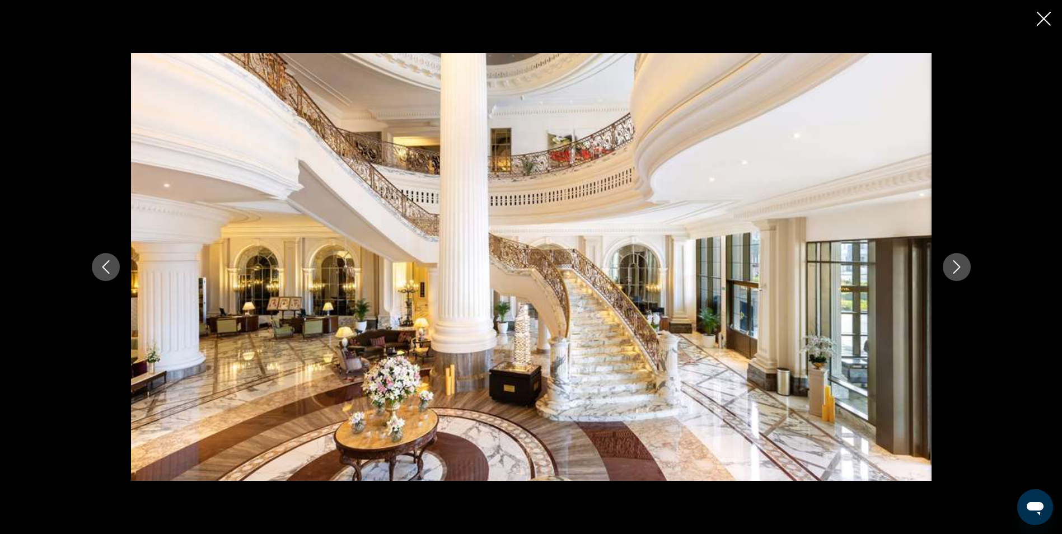
click at [962, 263] on icon "Siguiente imagen" at bounding box center [956, 266] width 13 height 13
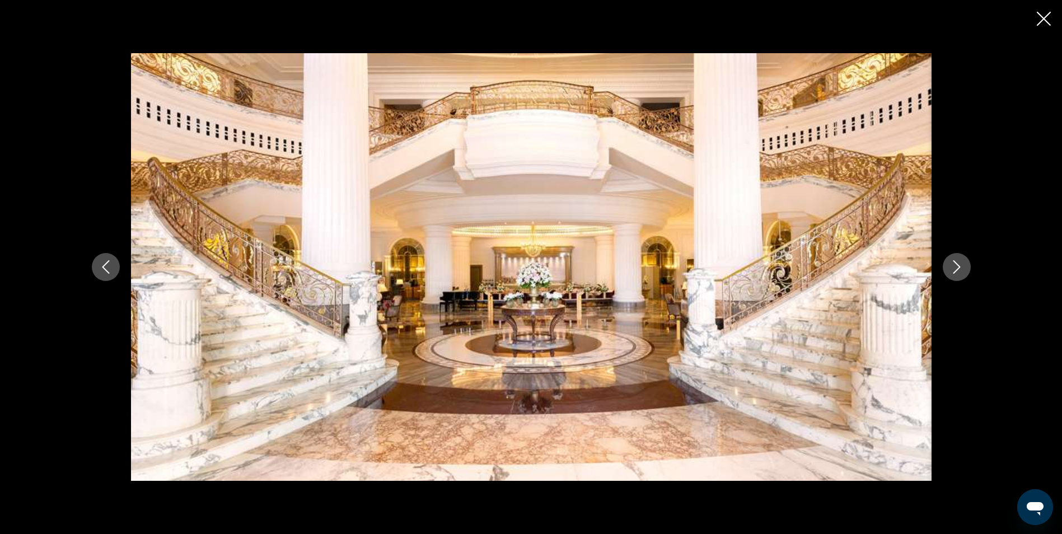
click at [962, 263] on icon "Siguiente imagen" at bounding box center [956, 266] width 13 height 13
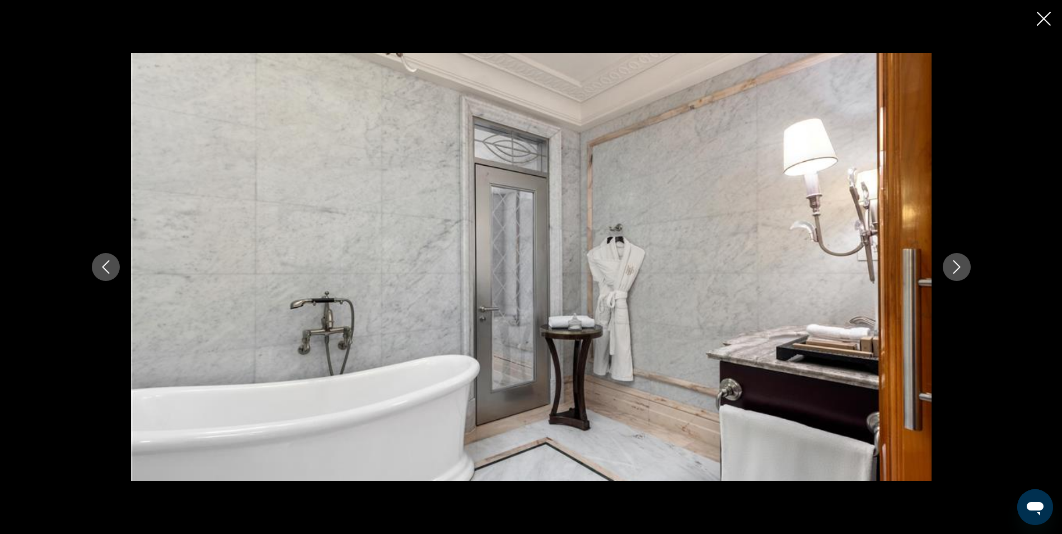
click at [962, 263] on icon "Siguiente imagen" at bounding box center [956, 266] width 13 height 13
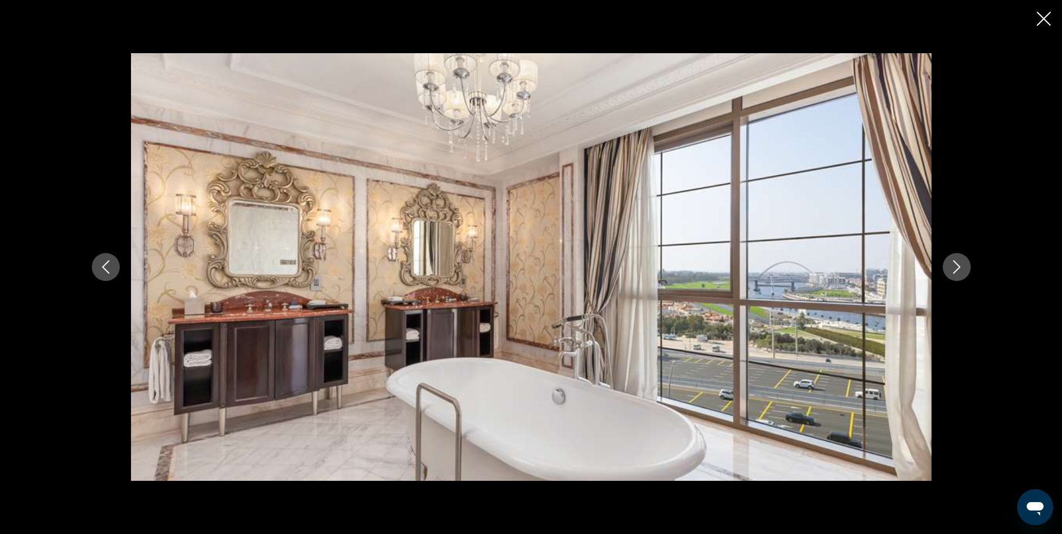
click at [962, 263] on icon "Siguiente imagen" at bounding box center [956, 266] width 13 height 13
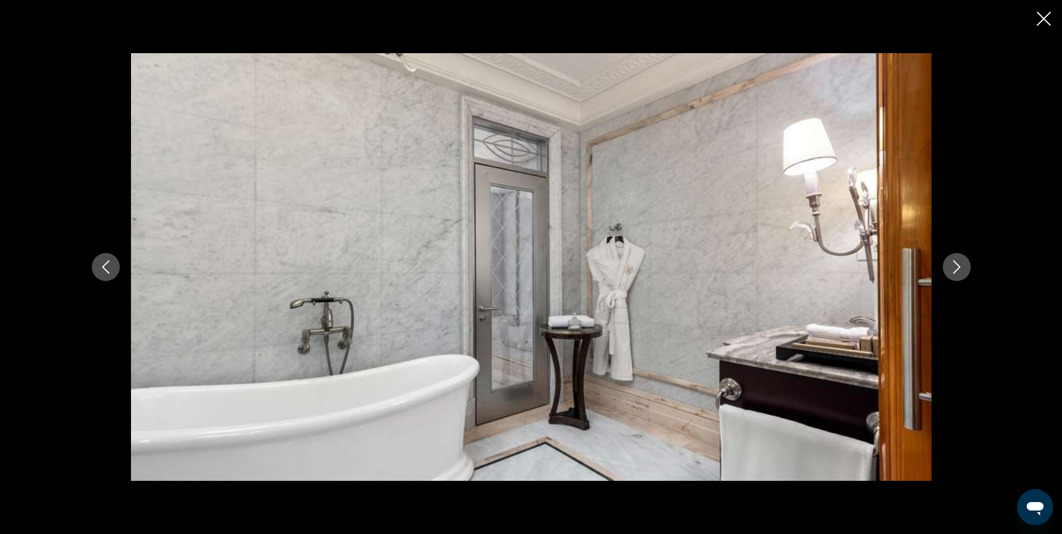
click at [962, 263] on icon "Siguiente imagen" at bounding box center [956, 266] width 13 height 13
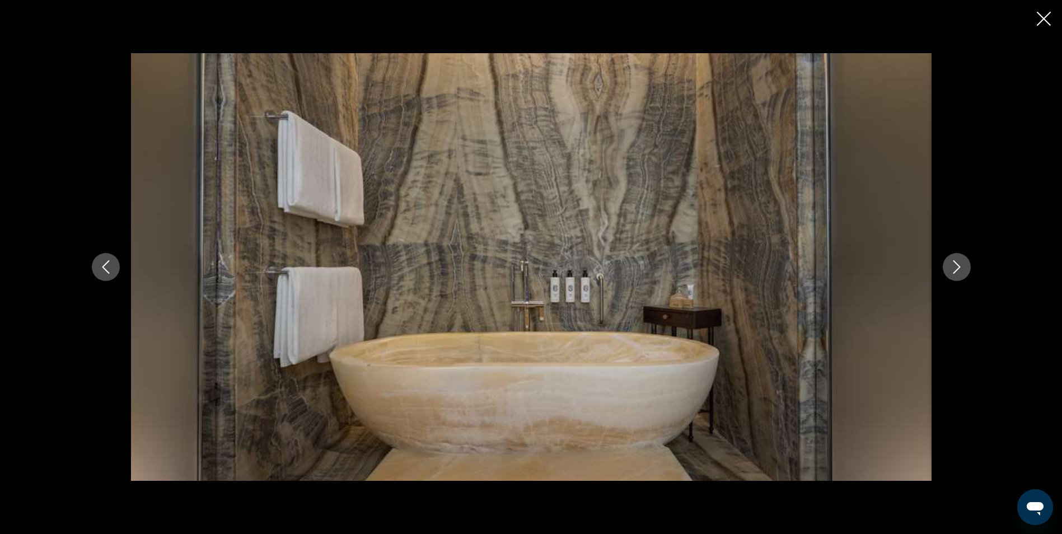
click at [962, 263] on icon "Siguiente imagen" at bounding box center [956, 266] width 13 height 13
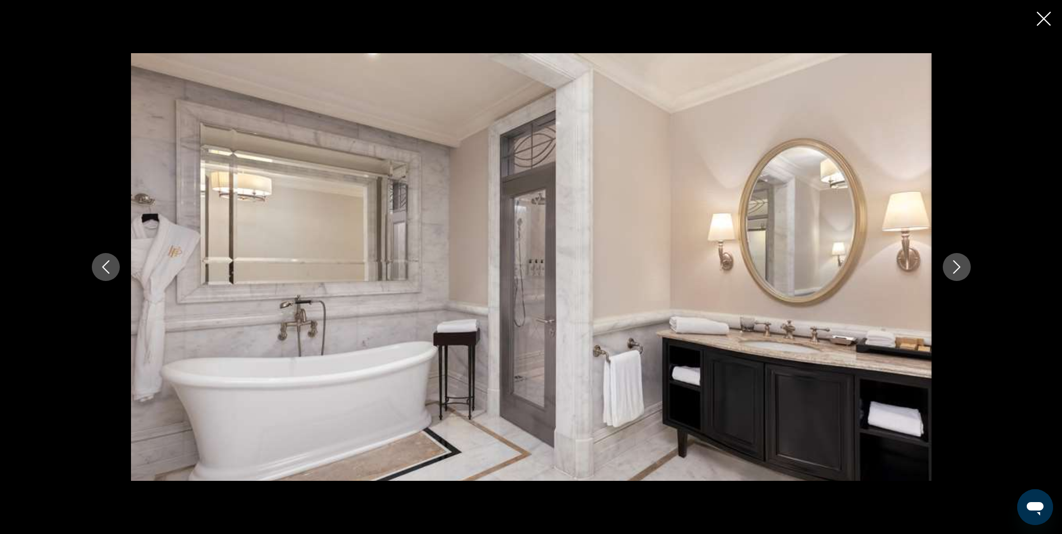
click at [962, 263] on icon "Siguiente imagen" at bounding box center [956, 266] width 13 height 13
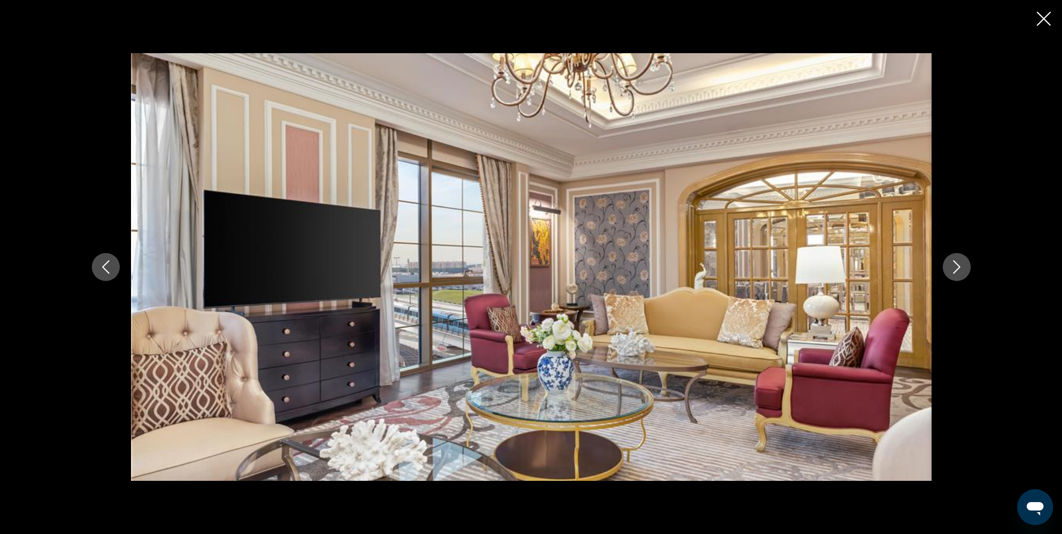
click at [962, 263] on icon "Siguiente imagen" at bounding box center [956, 266] width 13 height 13
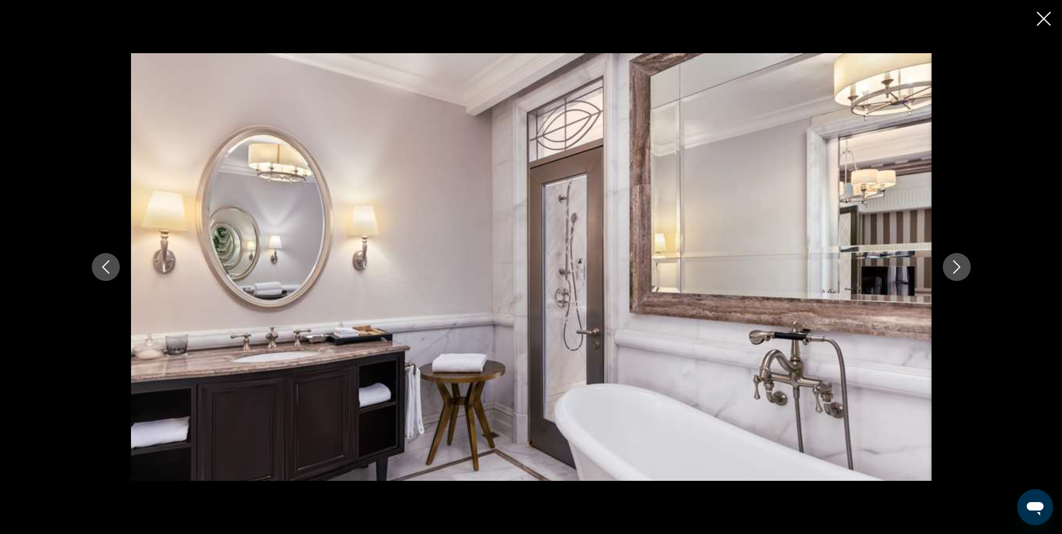
click at [962, 263] on icon "Siguiente imagen" at bounding box center [956, 266] width 13 height 13
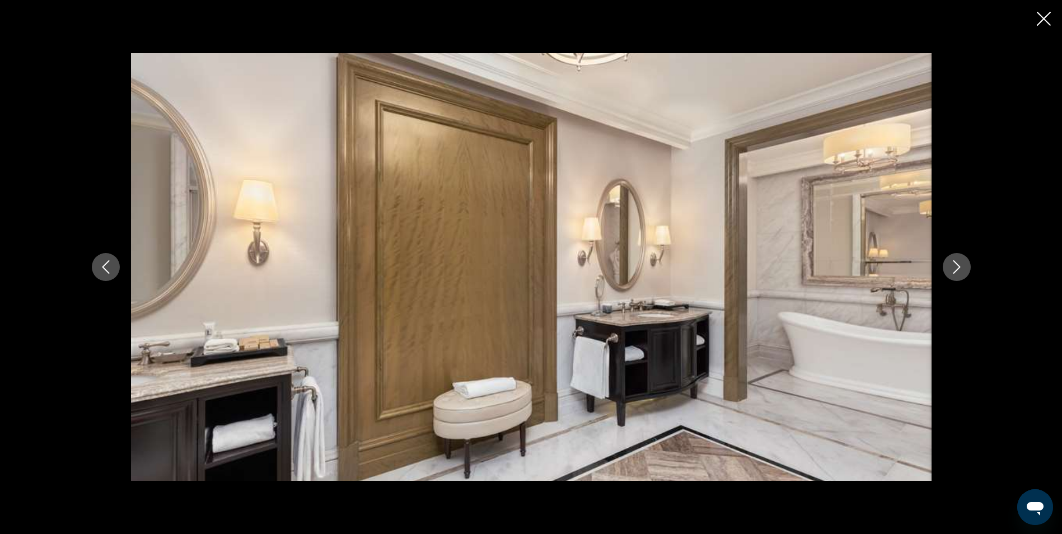
click at [962, 263] on icon "Siguiente imagen" at bounding box center [956, 266] width 13 height 13
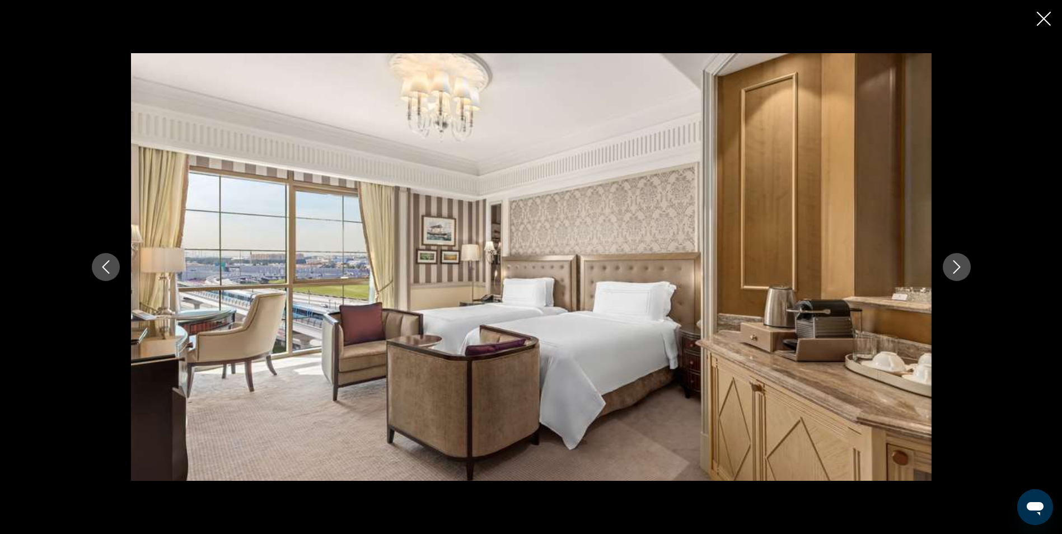
click at [962, 263] on icon "Siguiente imagen" at bounding box center [956, 266] width 13 height 13
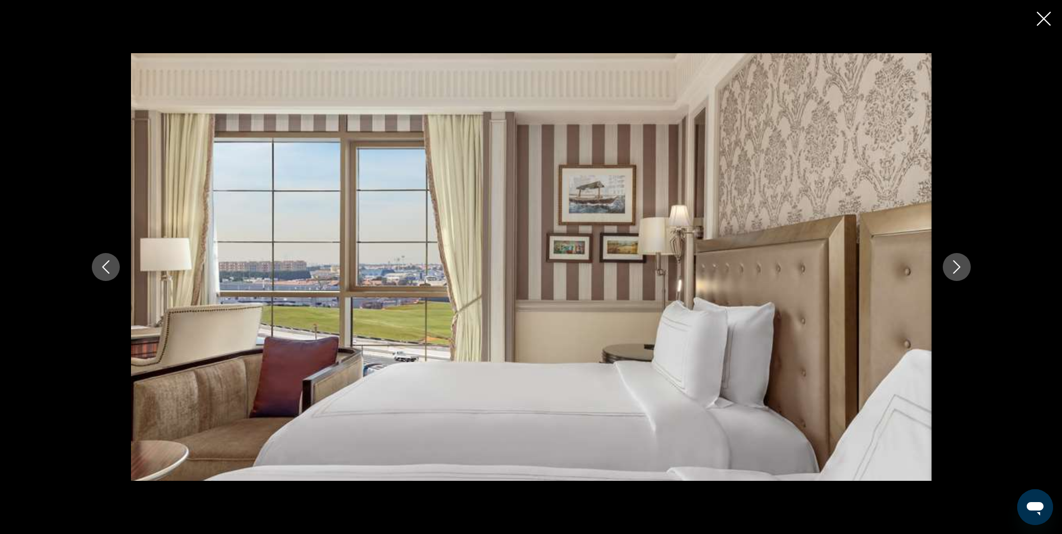
click at [962, 263] on icon "Siguiente imagen" at bounding box center [956, 266] width 13 height 13
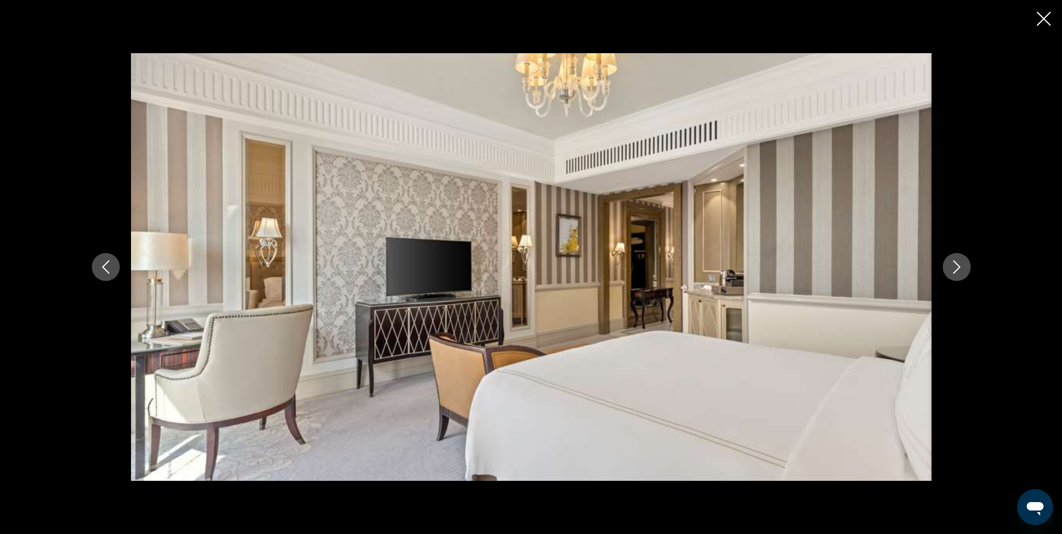
click at [962, 263] on icon "Siguiente imagen" at bounding box center [956, 266] width 13 height 13
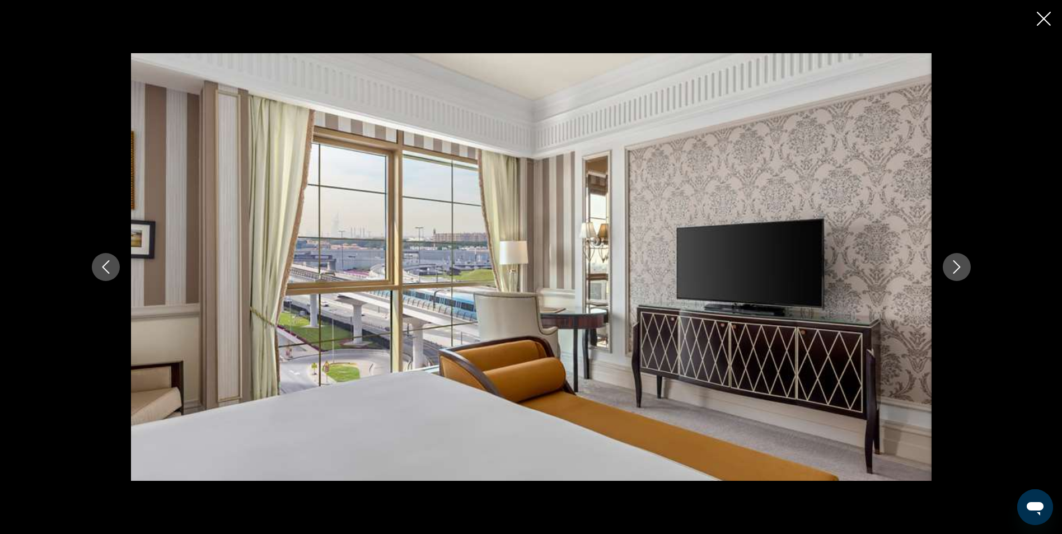
click at [962, 263] on icon "Siguiente imagen" at bounding box center [956, 266] width 13 height 13
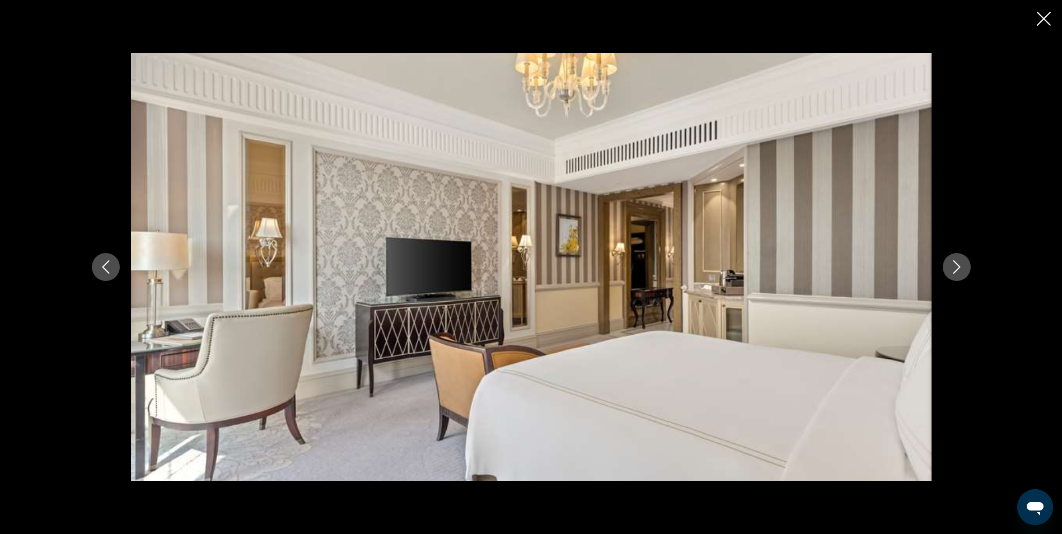
click at [962, 263] on icon "Siguiente imagen" at bounding box center [956, 266] width 13 height 13
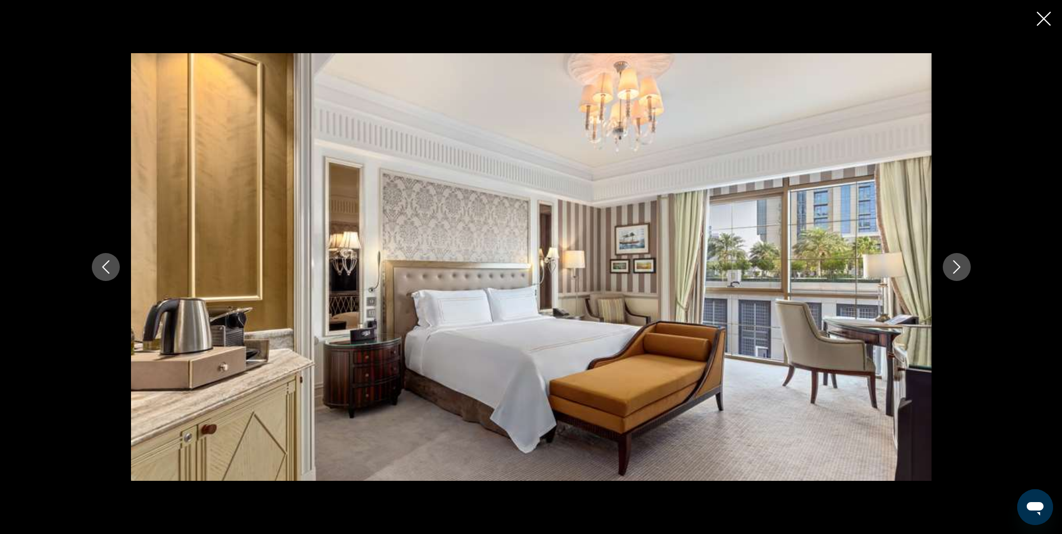
click at [962, 263] on icon "Siguiente imagen" at bounding box center [956, 266] width 13 height 13
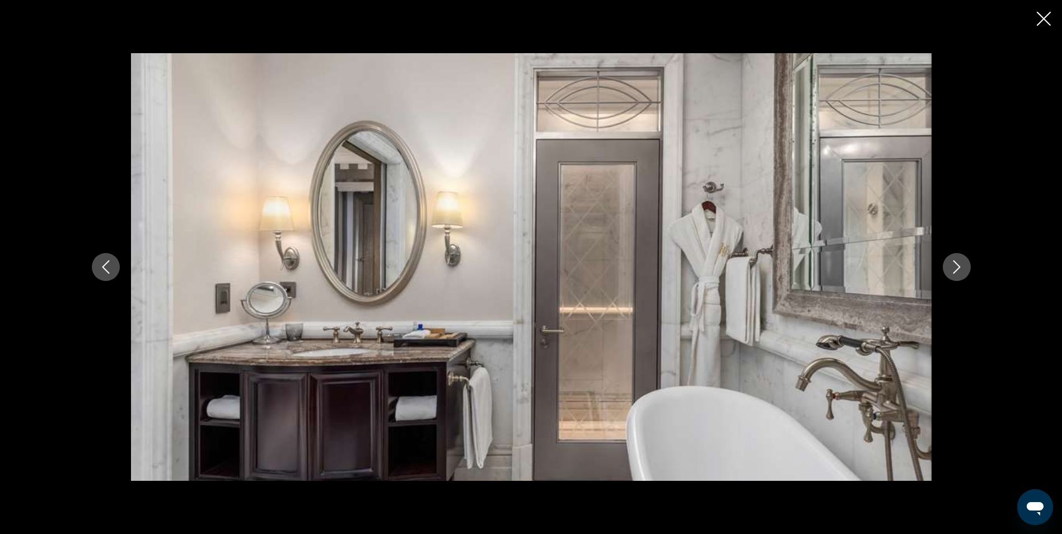
click at [962, 263] on icon "Siguiente imagen" at bounding box center [956, 266] width 13 height 13
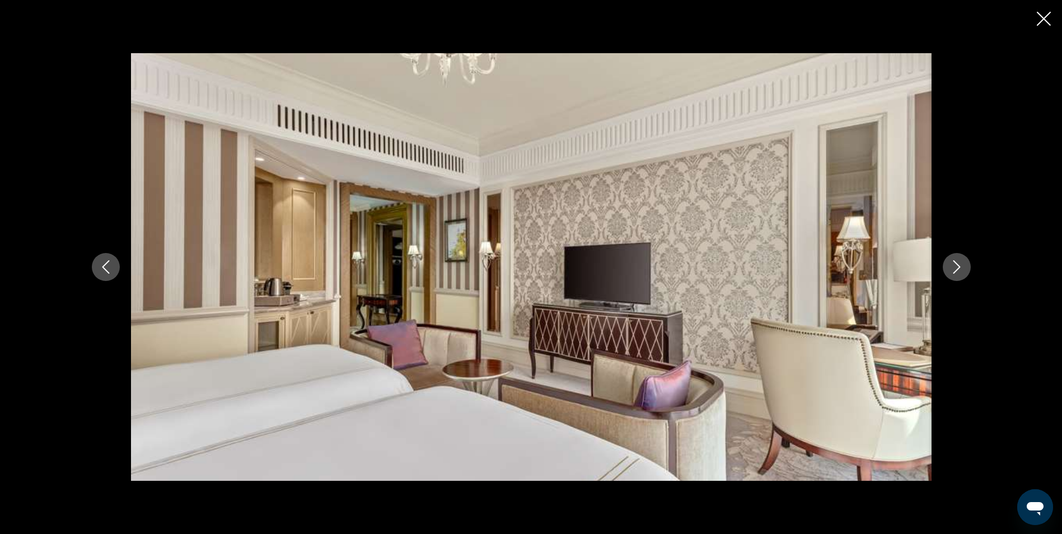
click at [962, 263] on icon "Siguiente imagen" at bounding box center [956, 266] width 13 height 13
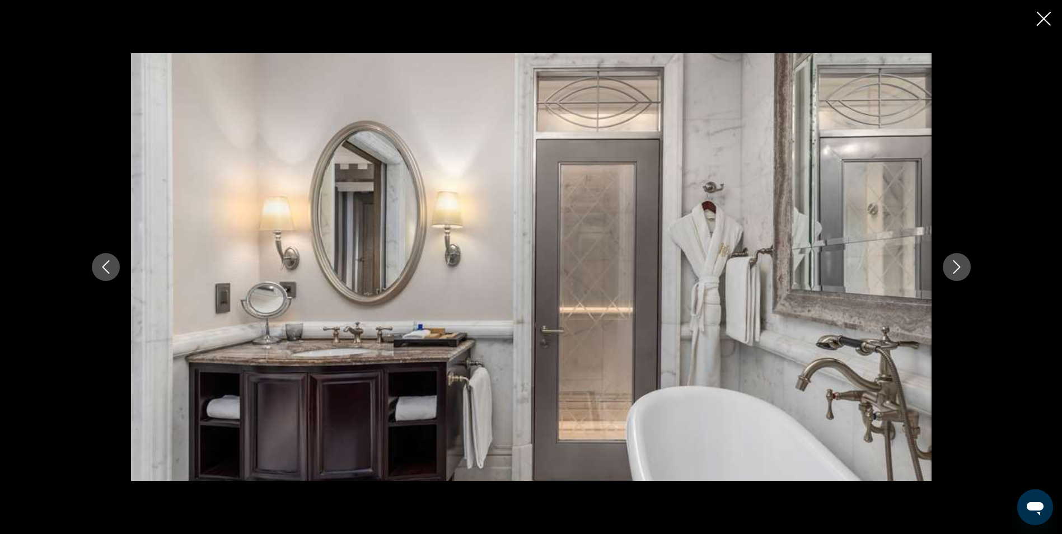
click at [962, 263] on icon "Siguiente imagen" at bounding box center [956, 266] width 13 height 13
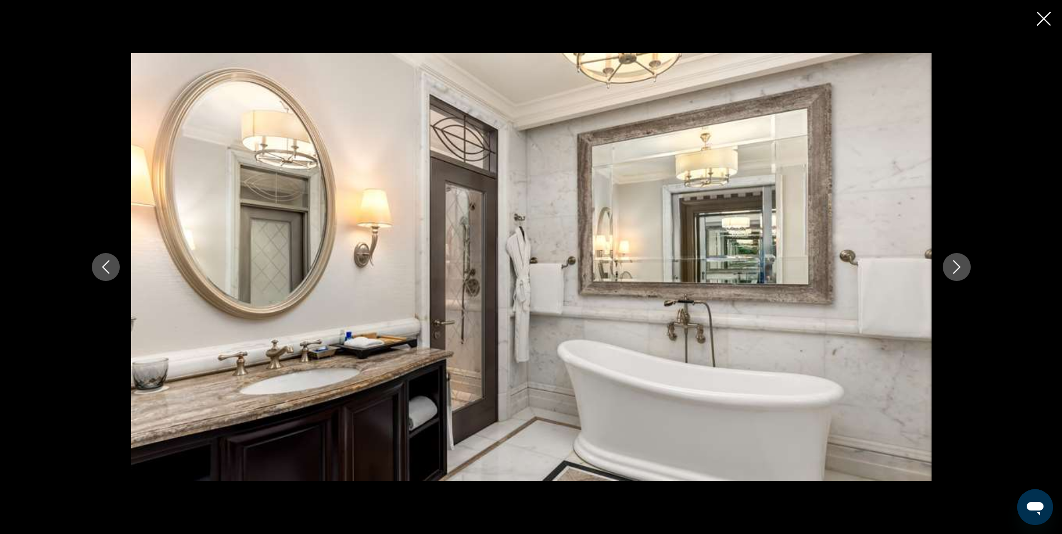
click at [962, 263] on icon "Siguiente imagen" at bounding box center [956, 266] width 13 height 13
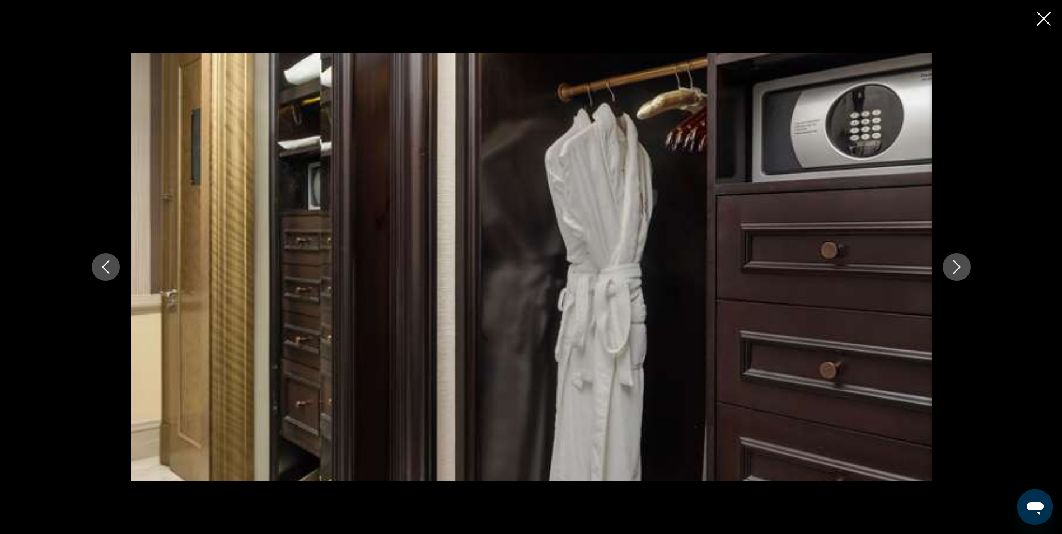
click at [962, 263] on icon "Siguiente imagen" at bounding box center [956, 266] width 13 height 13
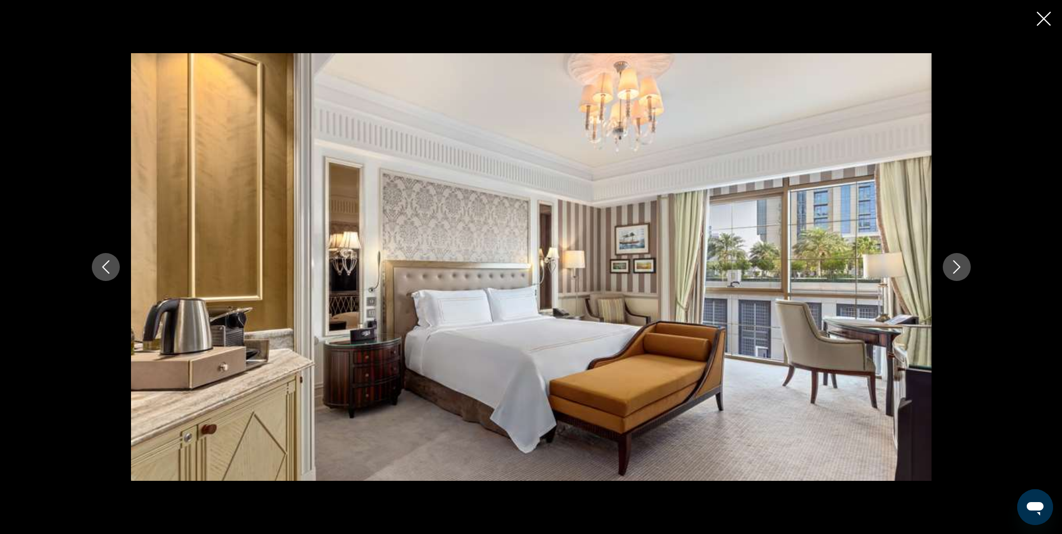
click at [1043, 16] on icon "Cerrar presentación de diapositivas" at bounding box center [1044, 19] width 14 height 14
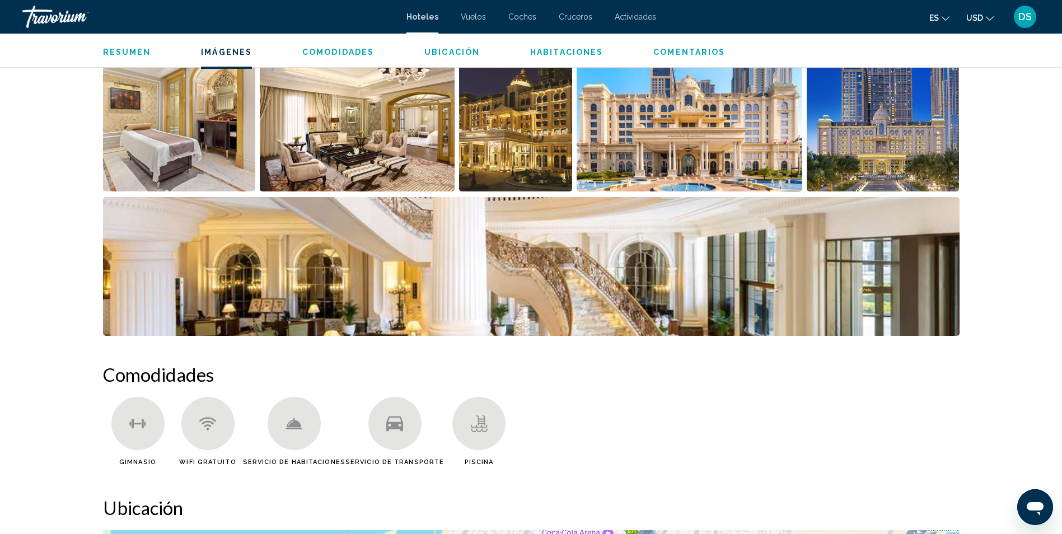
scroll to position [616, 0]
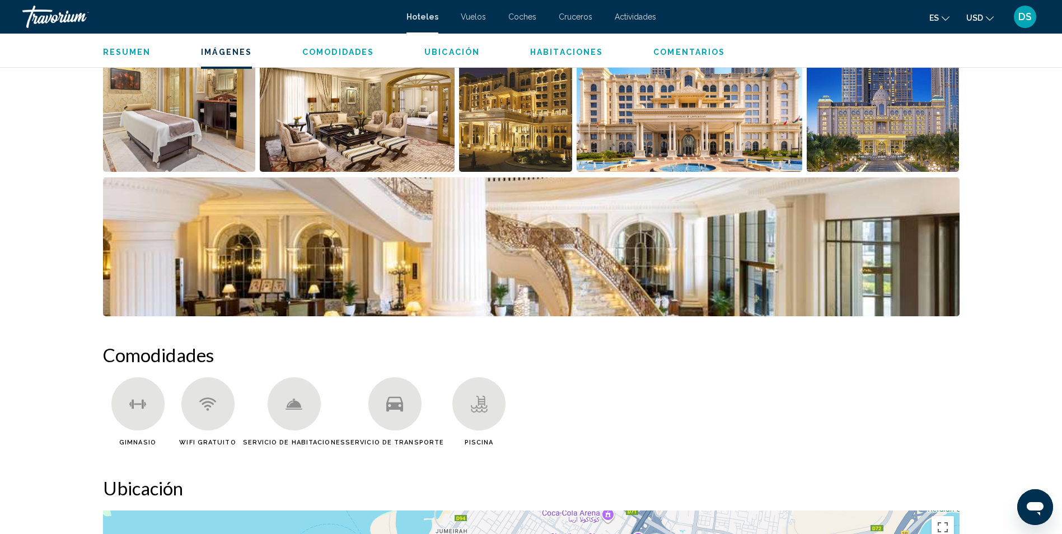
click at [718, 136] on img "Abrir control deslizante de imagen a pantalla completa" at bounding box center [690, 102] width 226 height 139
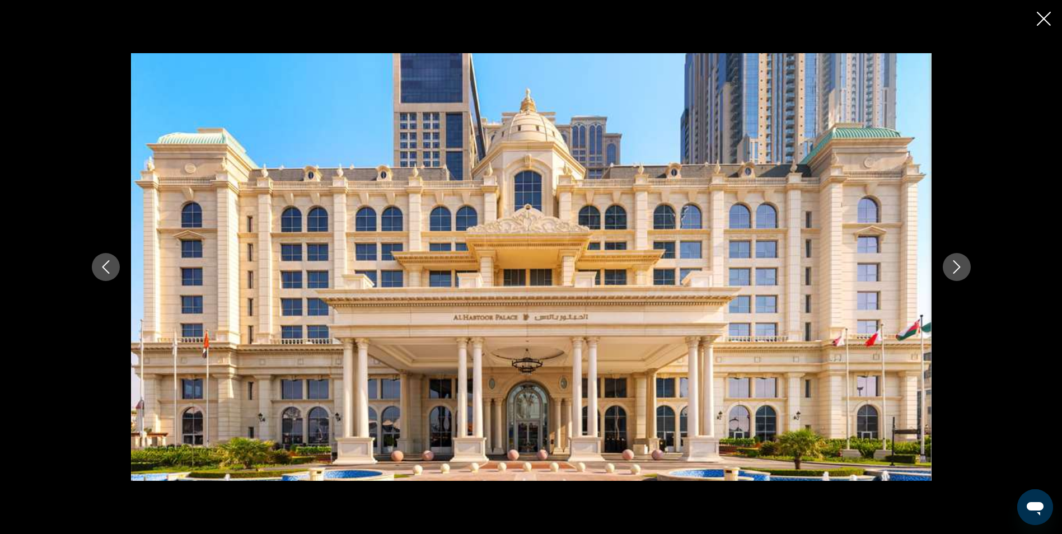
click at [961, 265] on icon "Siguiente imagen" at bounding box center [956, 266] width 13 height 13
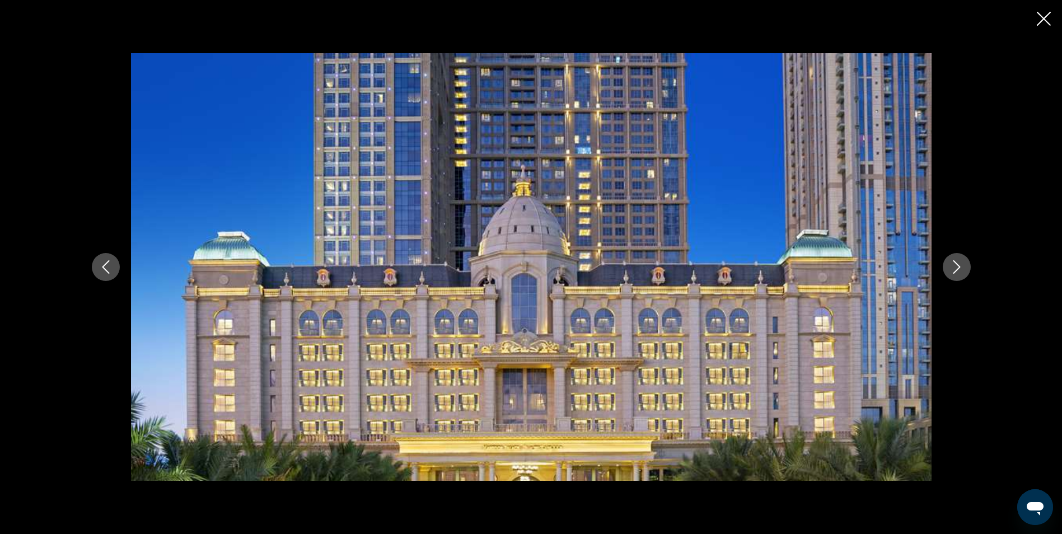
click at [961, 265] on icon "Siguiente imagen" at bounding box center [956, 266] width 13 height 13
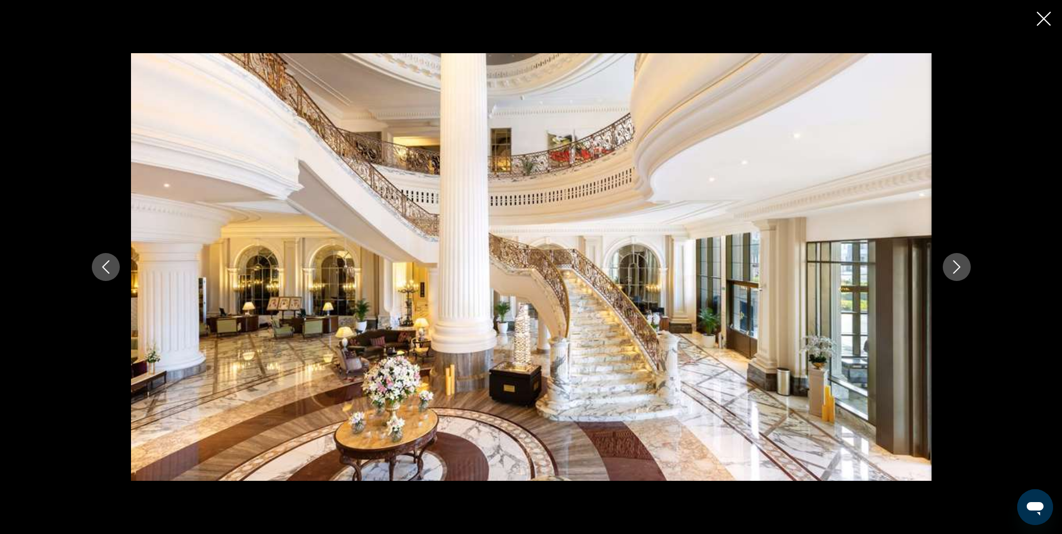
click at [961, 265] on icon "Siguiente imagen" at bounding box center [956, 266] width 13 height 13
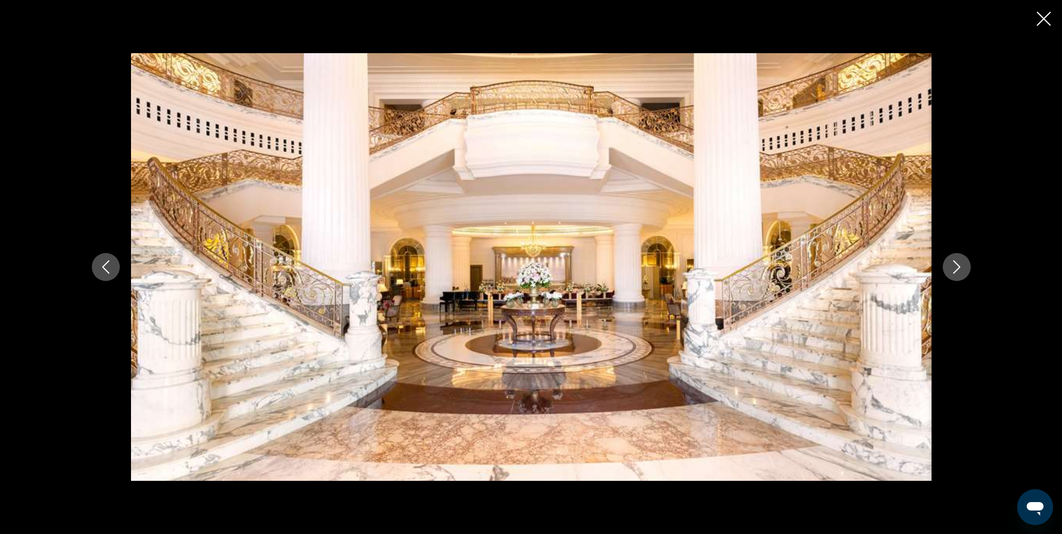
click at [961, 265] on icon "Siguiente imagen" at bounding box center [956, 266] width 13 height 13
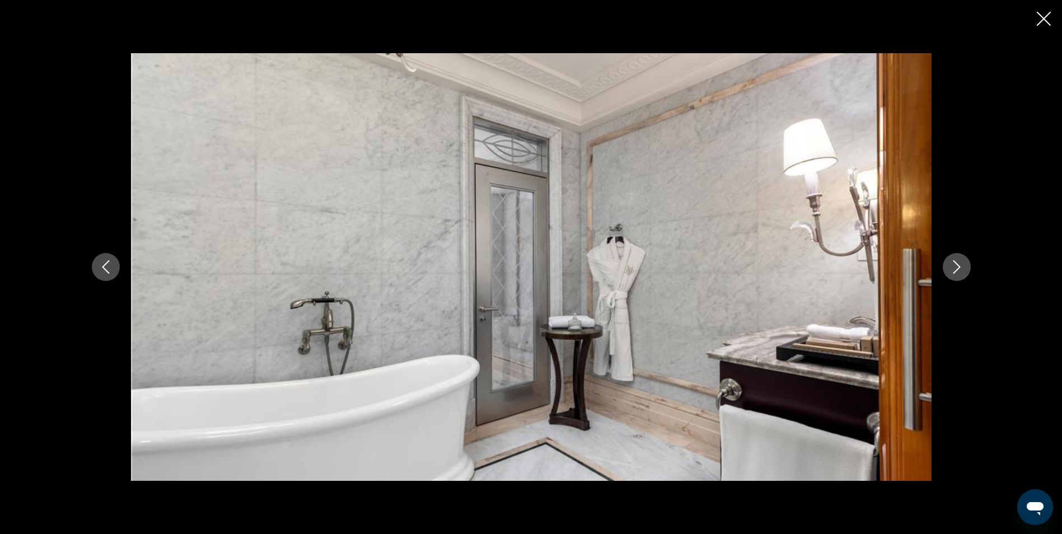
click at [961, 265] on icon "Siguiente imagen" at bounding box center [956, 266] width 13 height 13
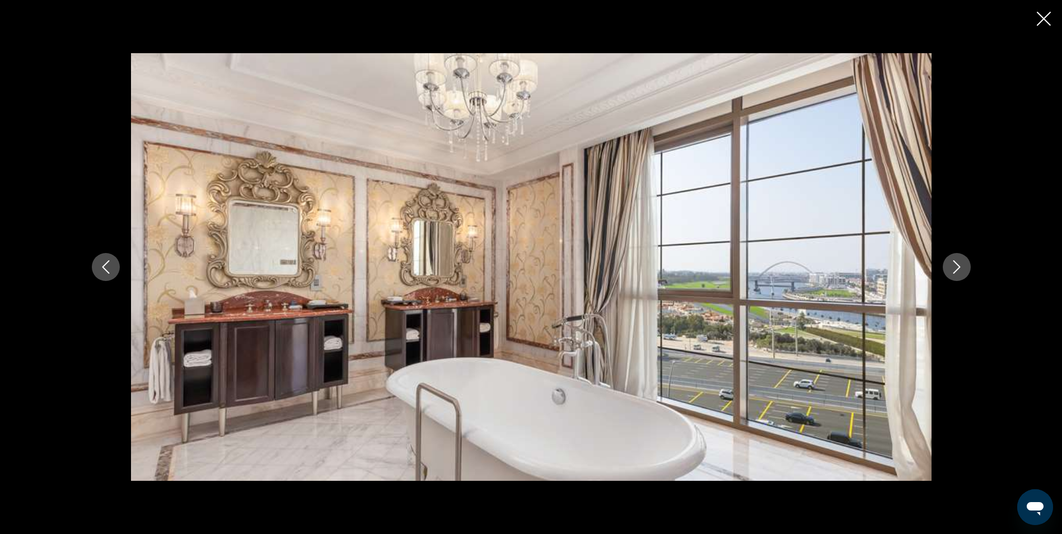
click at [951, 263] on icon "Siguiente imagen" at bounding box center [956, 266] width 13 height 13
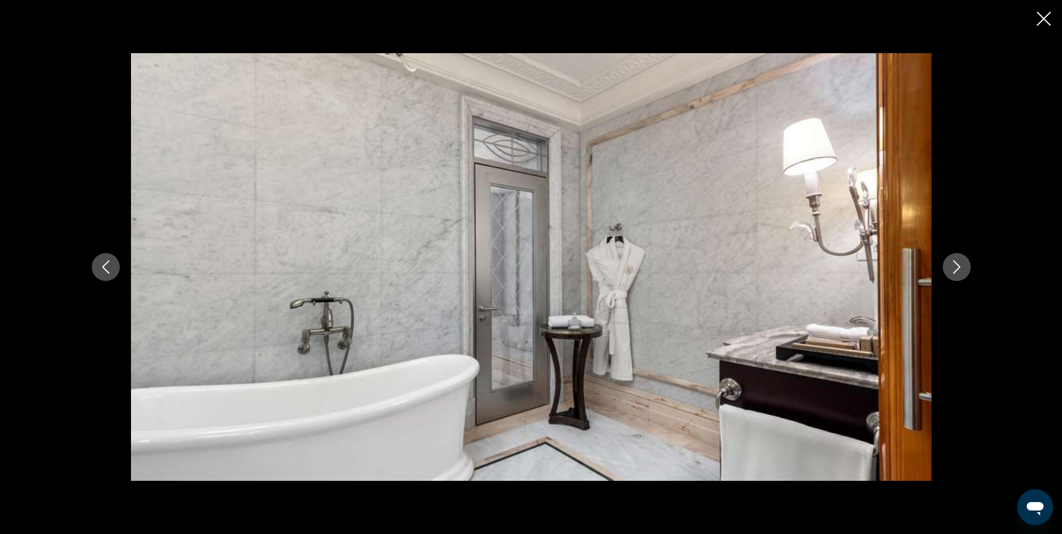
click at [951, 263] on icon "Siguiente imagen" at bounding box center [956, 266] width 13 height 13
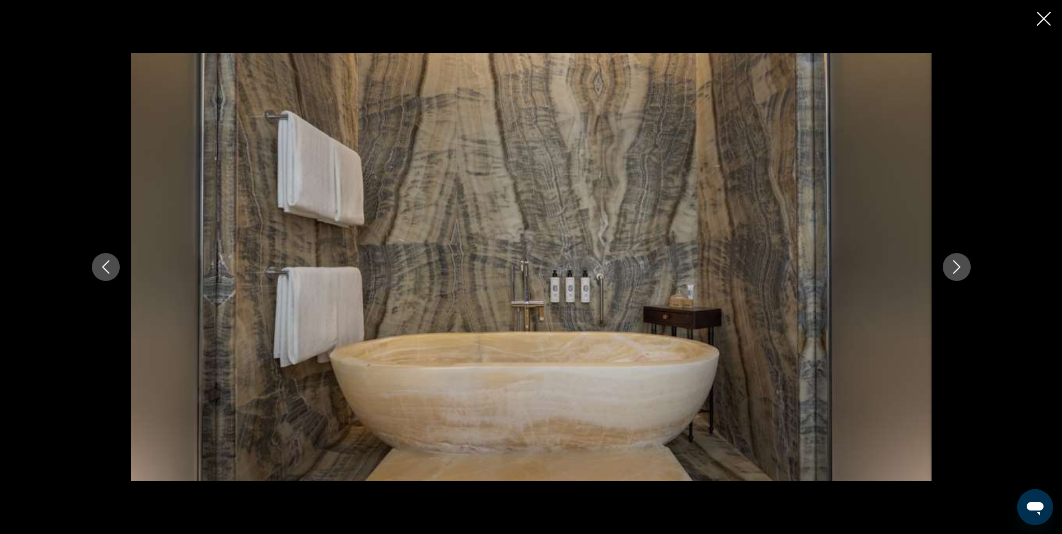
click at [951, 263] on icon "Siguiente imagen" at bounding box center [956, 266] width 13 height 13
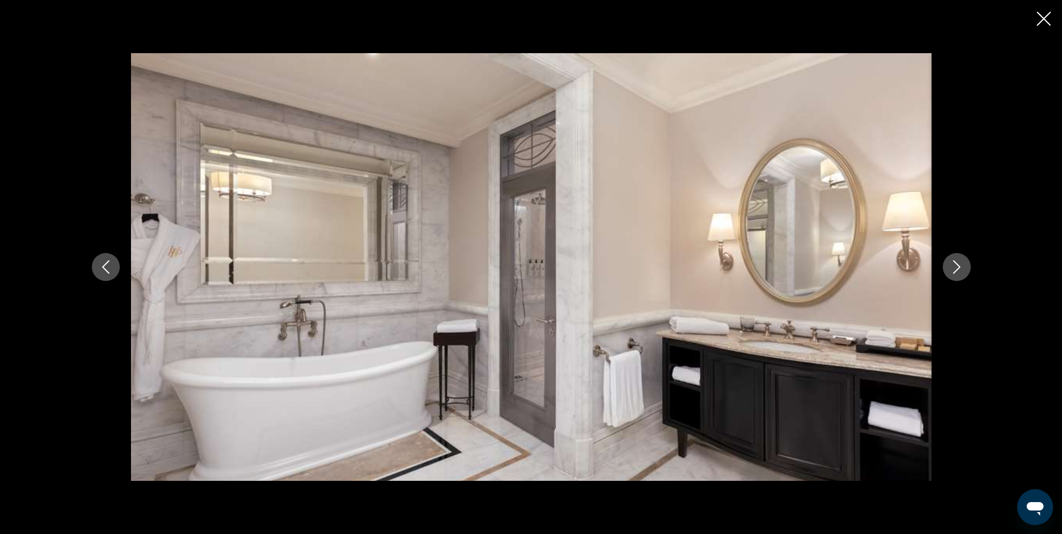
click at [951, 263] on icon "Siguiente imagen" at bounding box center [956, 266] width 13 height 13
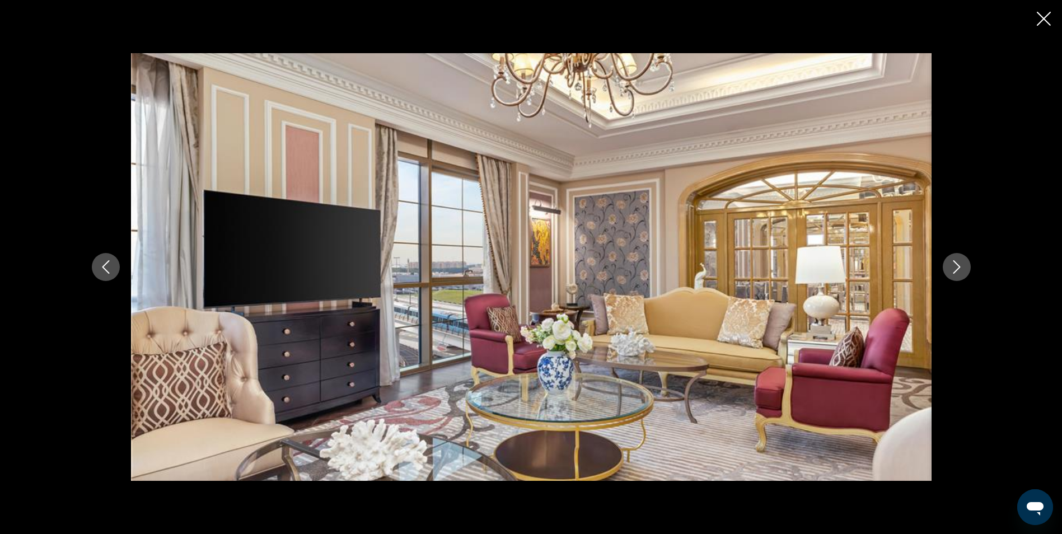
click at [951, 263] on icon "Siguiente imagen" at bounding box center [956, 266] width 13 height 13
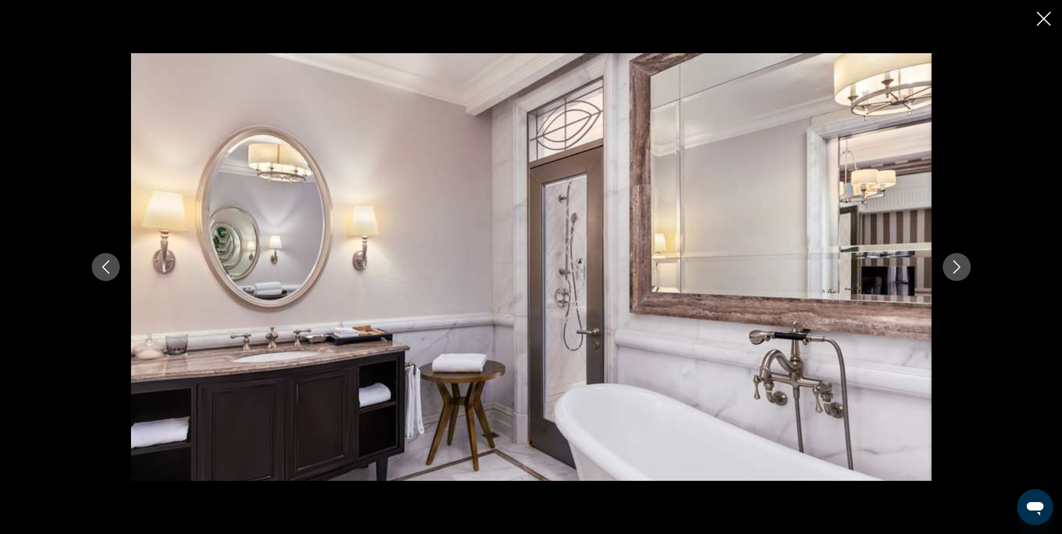
click at [951, 263] on icon "Siguiente imagen" at bounding box center [956, 266] width 13 height 13
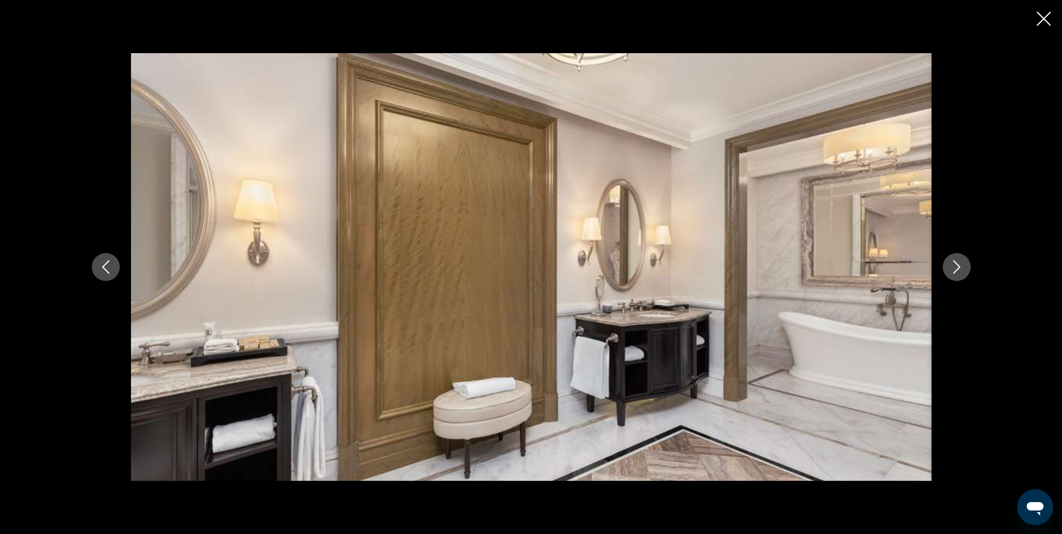
click at [951, 263] on icon "Siguiente imagen" at bounding box center [956, 266] width 13 height 13
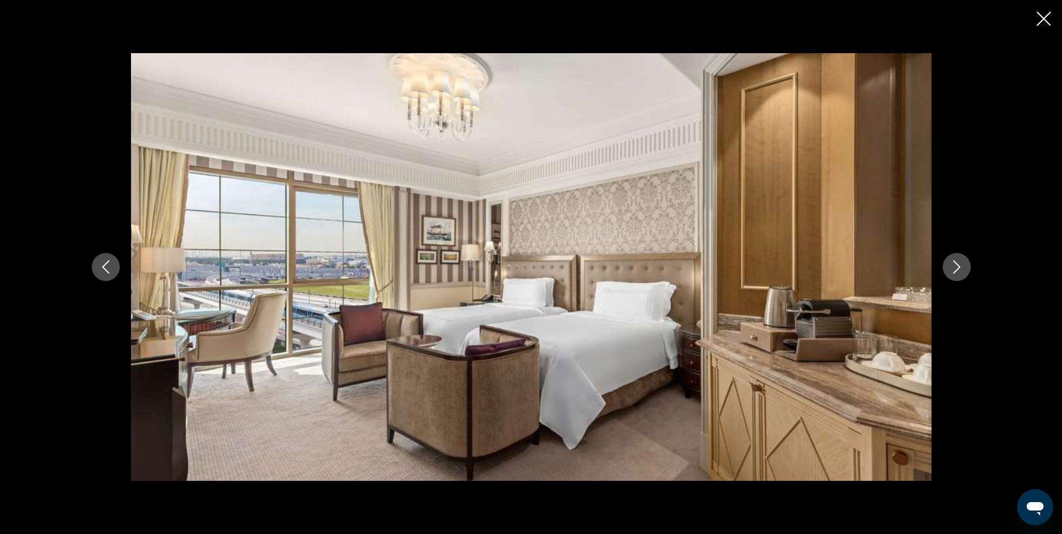
click at [951, 263] on icon "Siguiente imagen" at bounding box center [956, 266] width 13 height 13
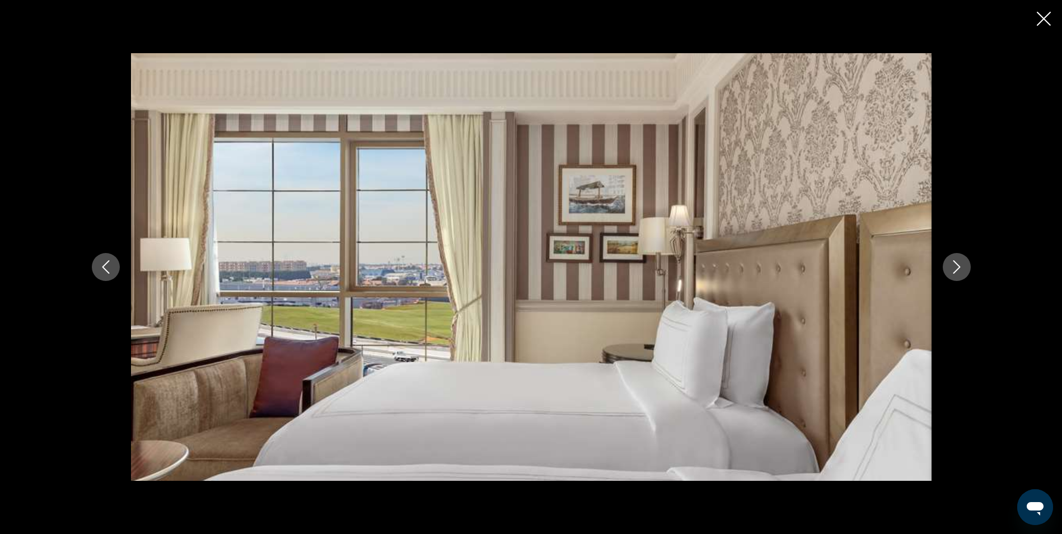
click at [951, 263] on icon "Siguiente imagen" at bounding box center [956, 266] width 13 height 13
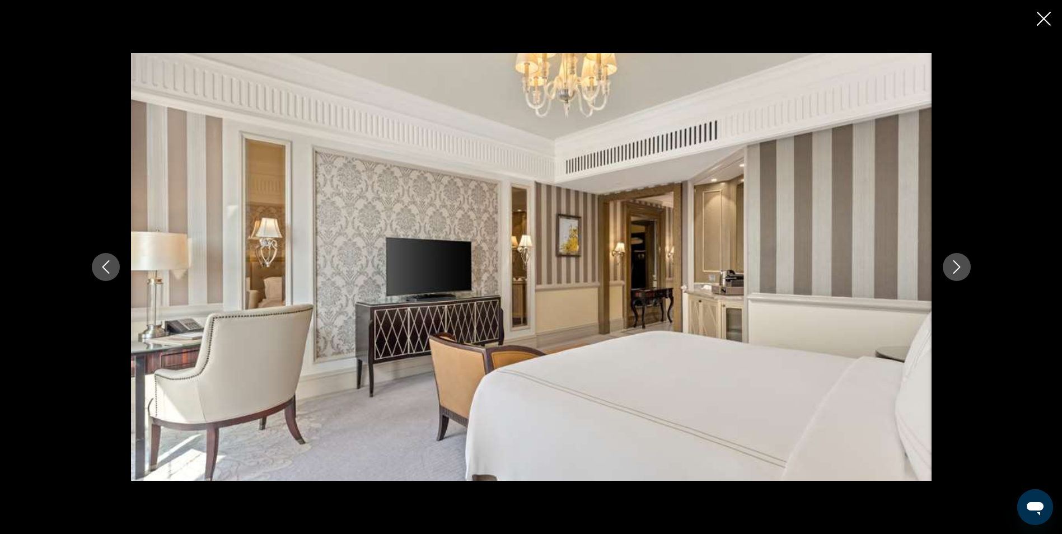
click at [951, 263] on icon "Siguiente imagen" at bounding box center [956, 266] width 13 height 13
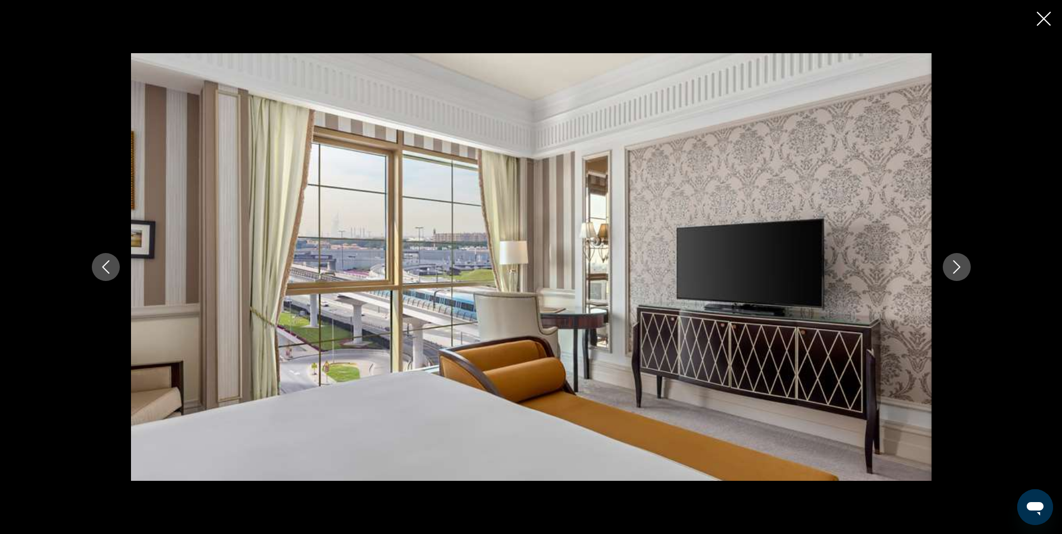
click at [951, 263] on icon "Siguiente imagen" at bounding box center [956, 266] width 13 height 13
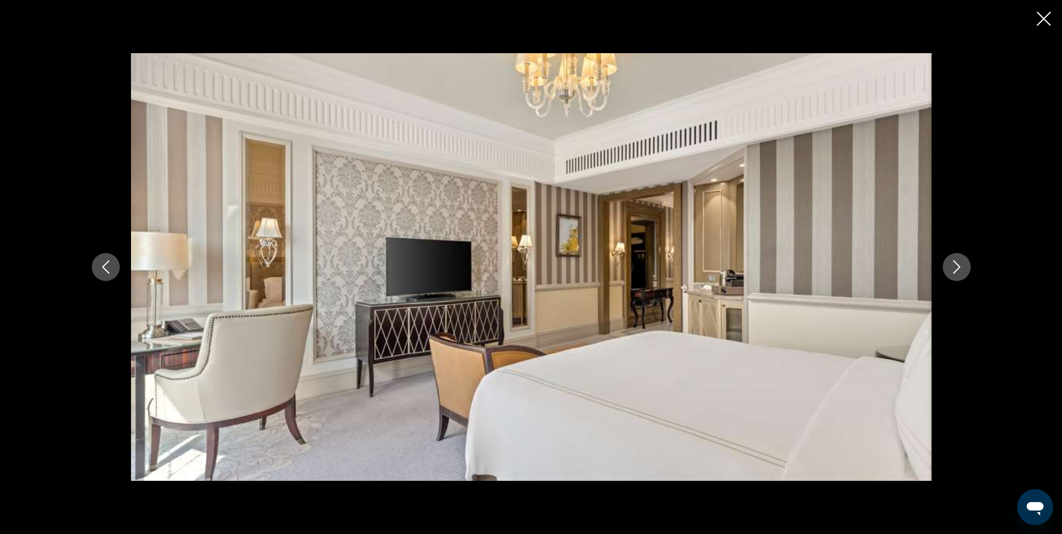
click at [951, 263] on icon "Siguiente imagen" at bounding box center [956, 266] width 13 height 13
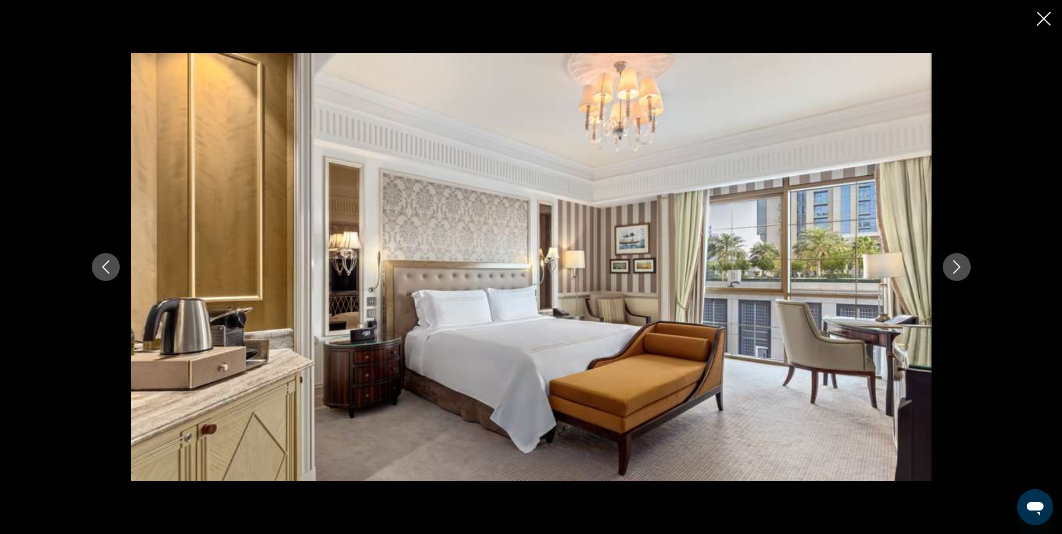
click at [951, 263] on icon "Siguiente imagen" at bounding box center [956, 266] width 13 height 13
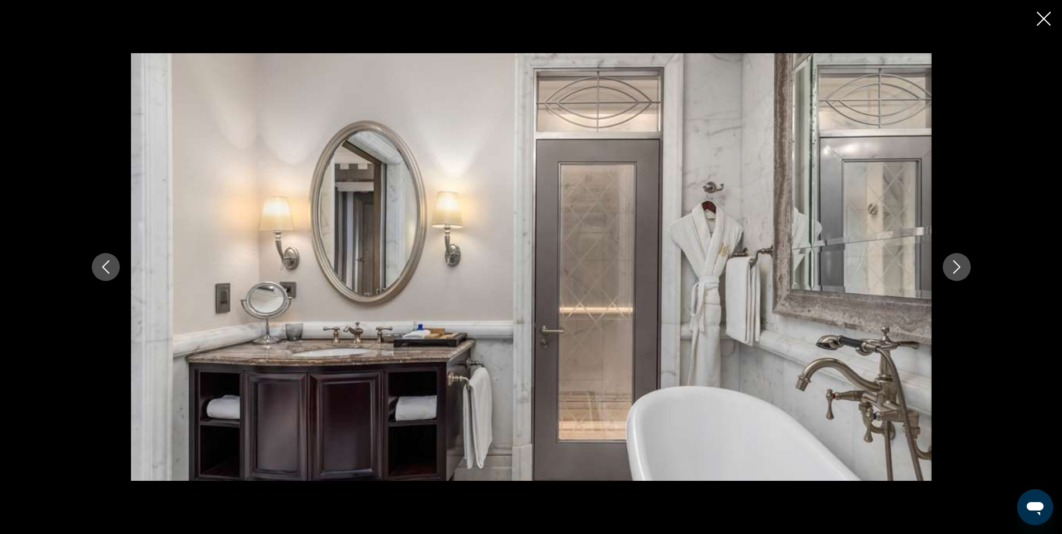
click at [951, 263] on icon "Siguiente imagen" at bounding box center [956, 266] width 13 height 13
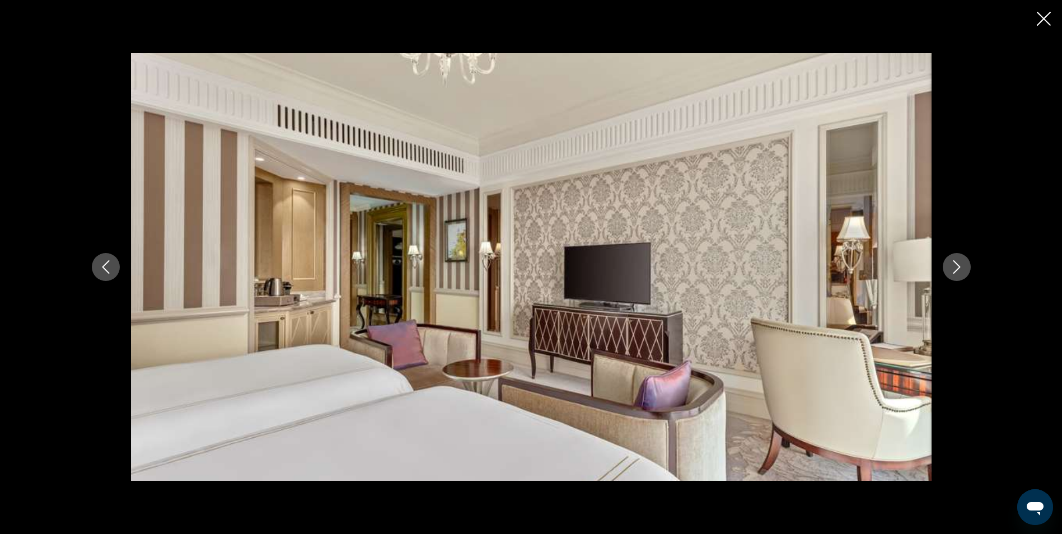
click at [1046, 17] on icon "Cerrar presentación de diapositivas" at bounding box center [1044, 19] width 14 height 14
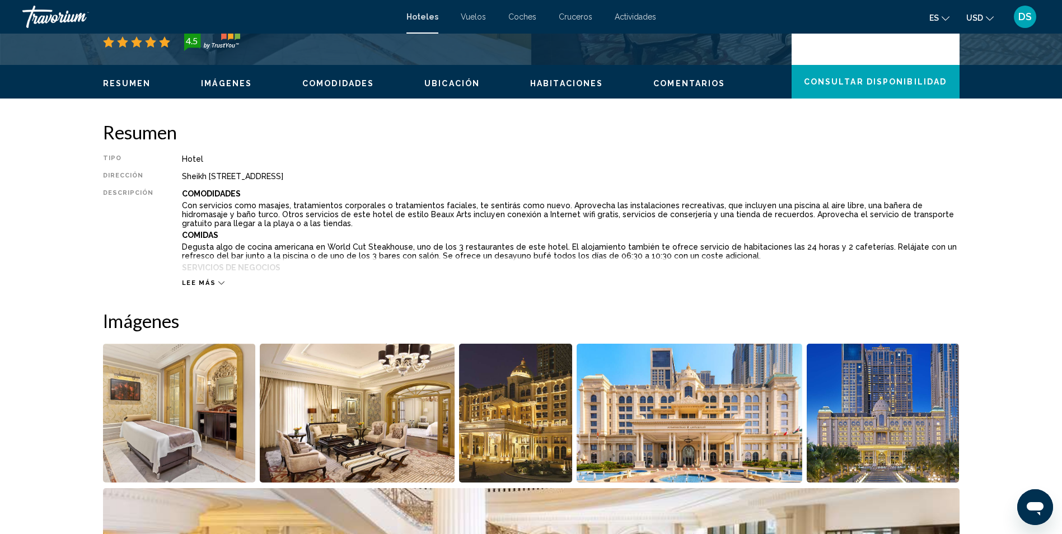
scroll to position [224, 0]
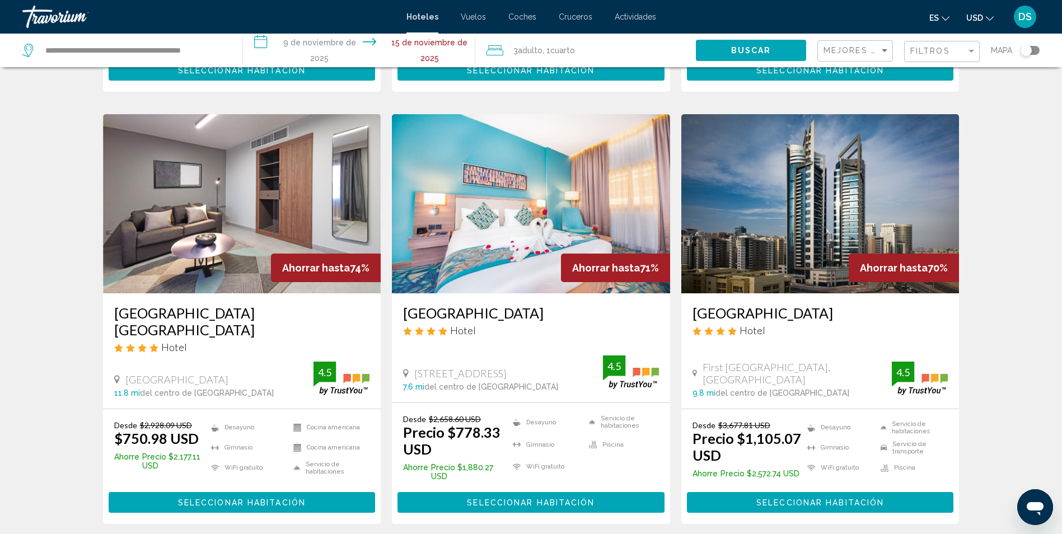
scroll to position [952, 0]
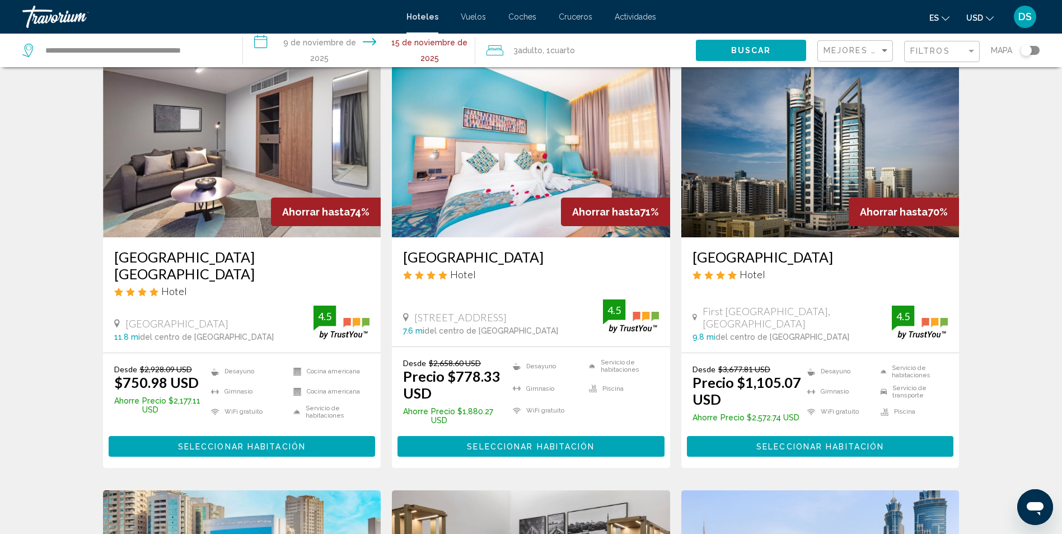
click at [485, 119] on img "Contenido principal" at bounding box center [531, 147] width 278 height 179
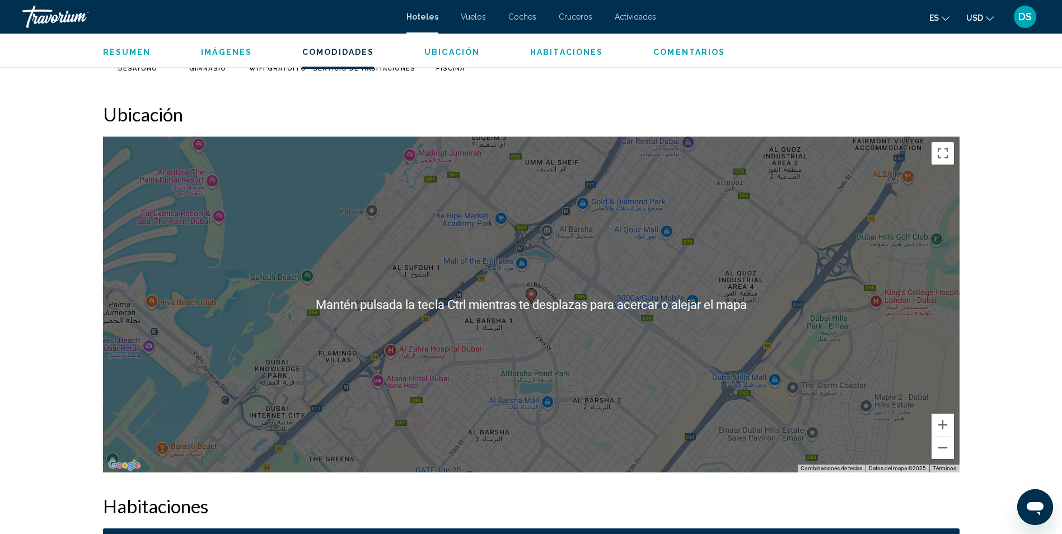
scroll to position [952, 0]
